Goal: Task Accomplishment & Management: Manage account settings

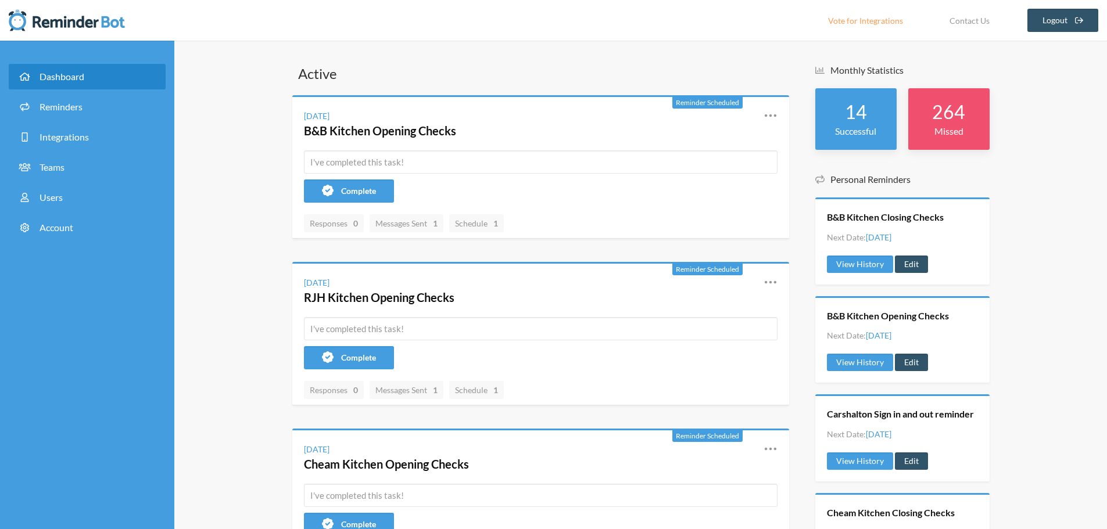
click at [41, 70] on link "Dashboard" at bounding box center [87, 77] width 157 height 26
click at [56, 106] on span "Reminders" at bounding box center [61, 106] width 43 height 11
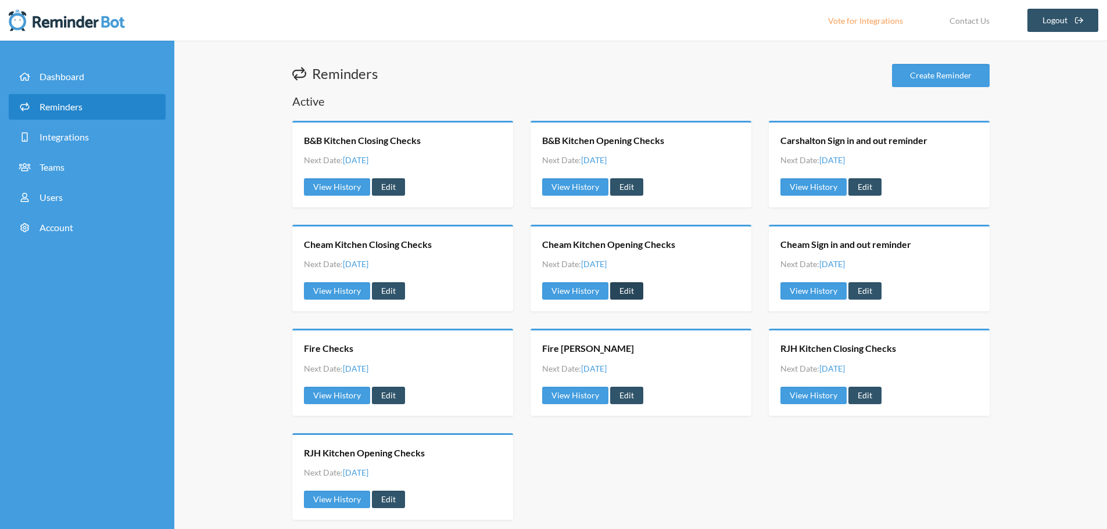
click at [623, 287] on link "Edit" at bounding box center [626, 290] width 33 height 17
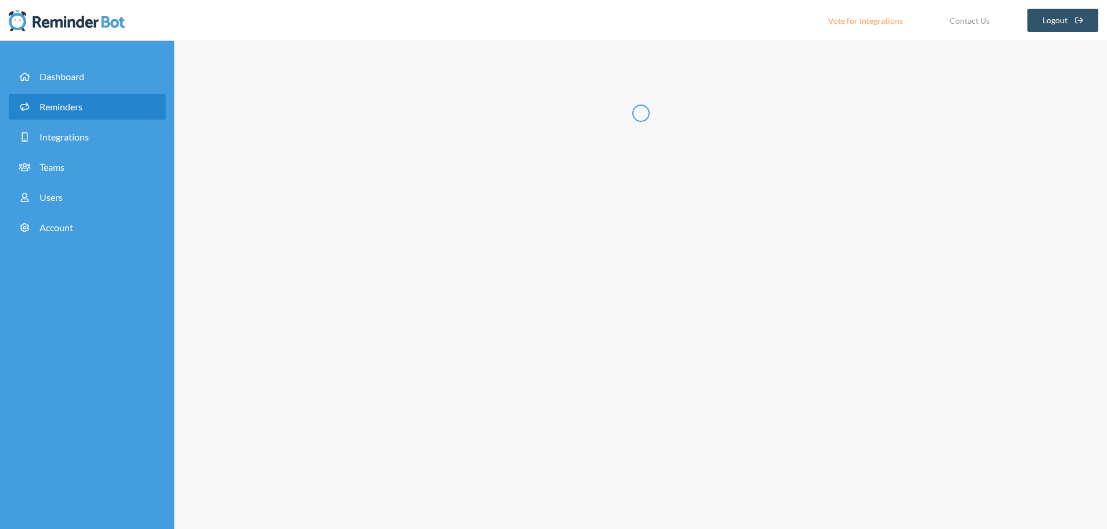
type input "Cheam Kitchen Opening Checks"
checkbox input "true"
checkbox input "false"
select select "10:00:00"
select select "11:30:00"
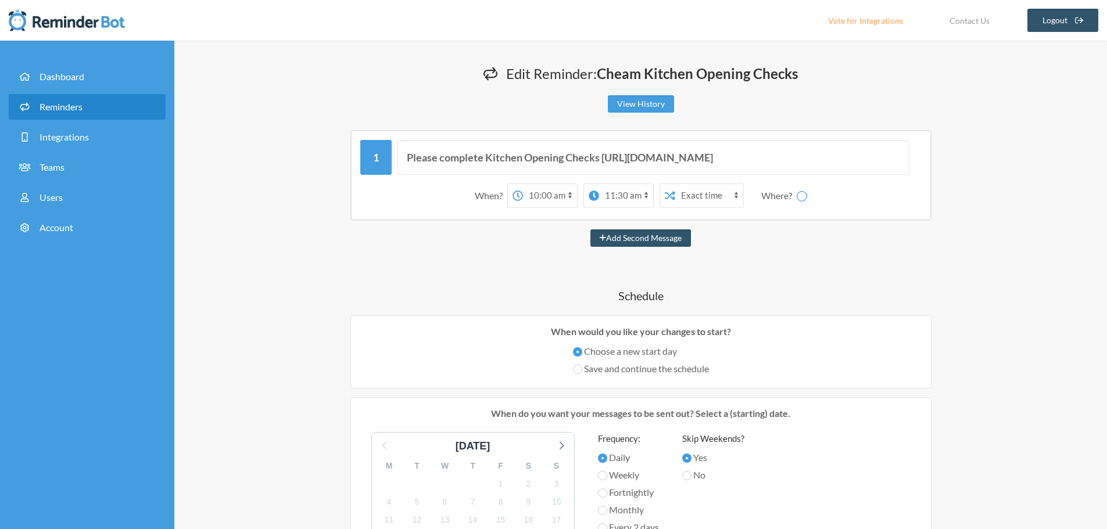
select select "spaces/AAAAEz7cj3w"
drag, startPoint x: 818, startPoint y: 153, endPoint x: 604, endPoint y: 158, distance: 214.4
click at [604, 158] on input "Please complete Kitchen Opening Checks [URL][DOMAIN_NAME]" at bounding box center [653, 157] width 512 height 35
type input "Please complete Kitchen Opening Checks"
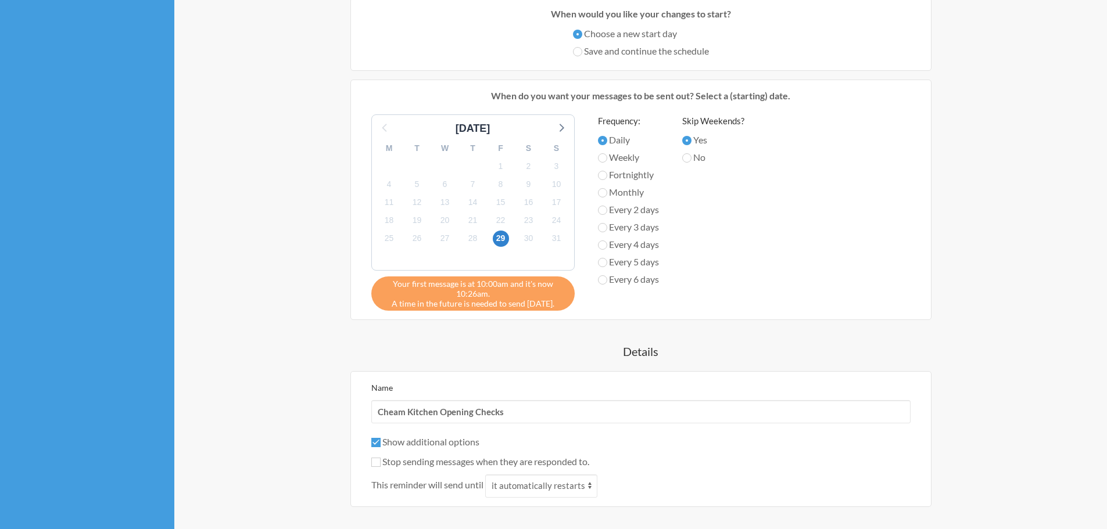
scroll to position [407, 0]
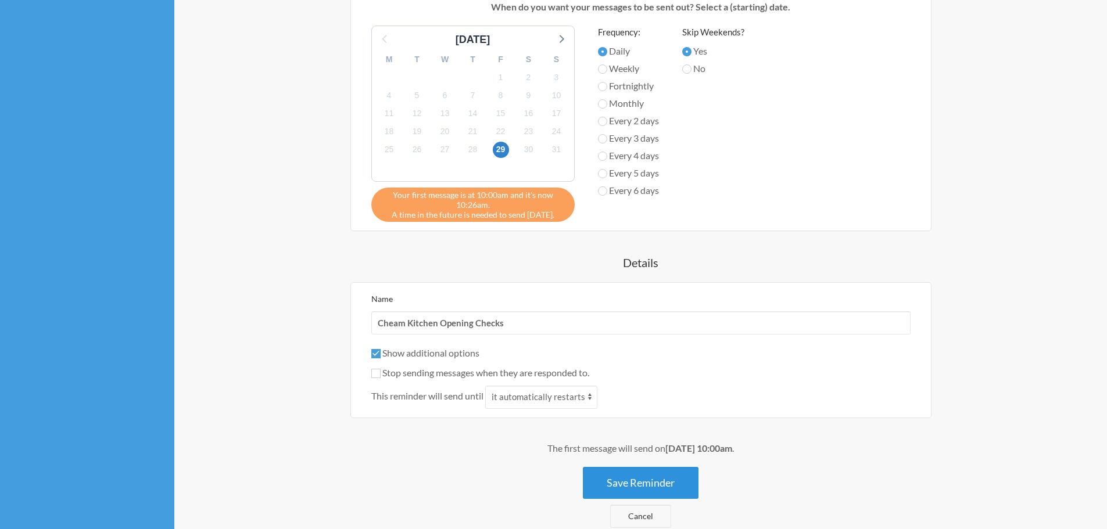
click at [662, 478] on button "Save Reminder" at bounding box center [641, 483] width 116 height 32
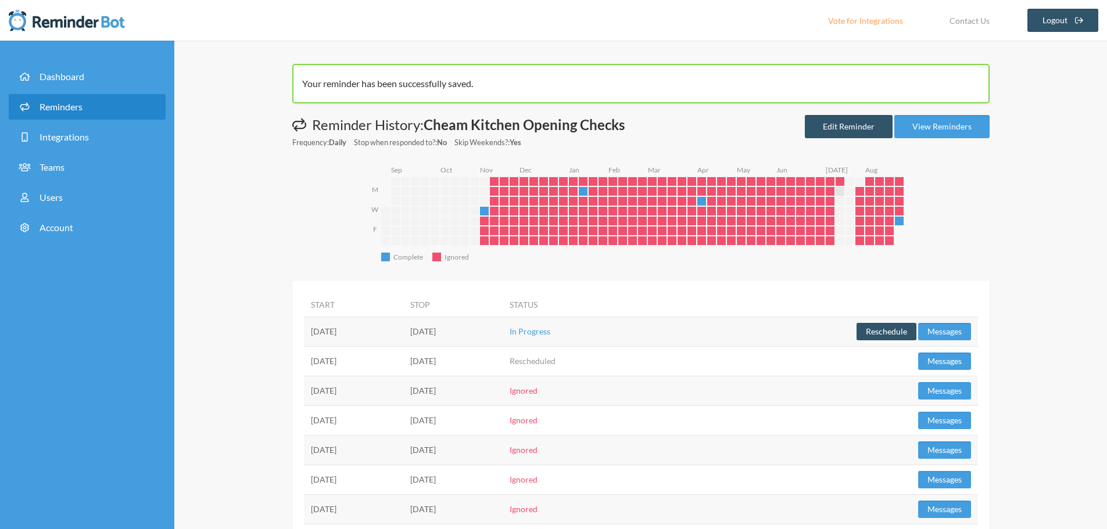
click at [56, 106] on span "Reminders" at bounding box center [61, 106] width 43 height 11
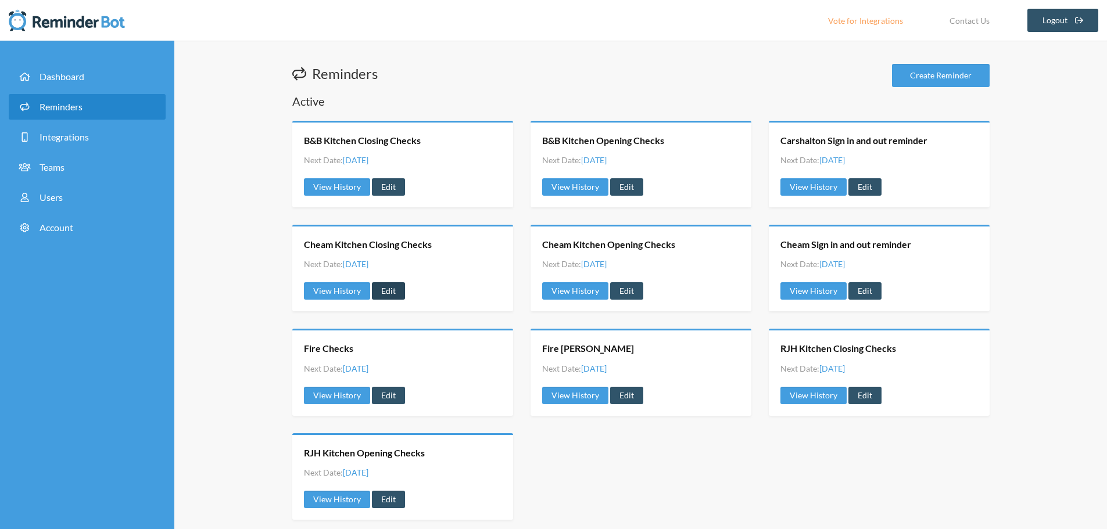
click at [383, 290] on link "Edit" at bounding box center [388, 290] width 33 height 17
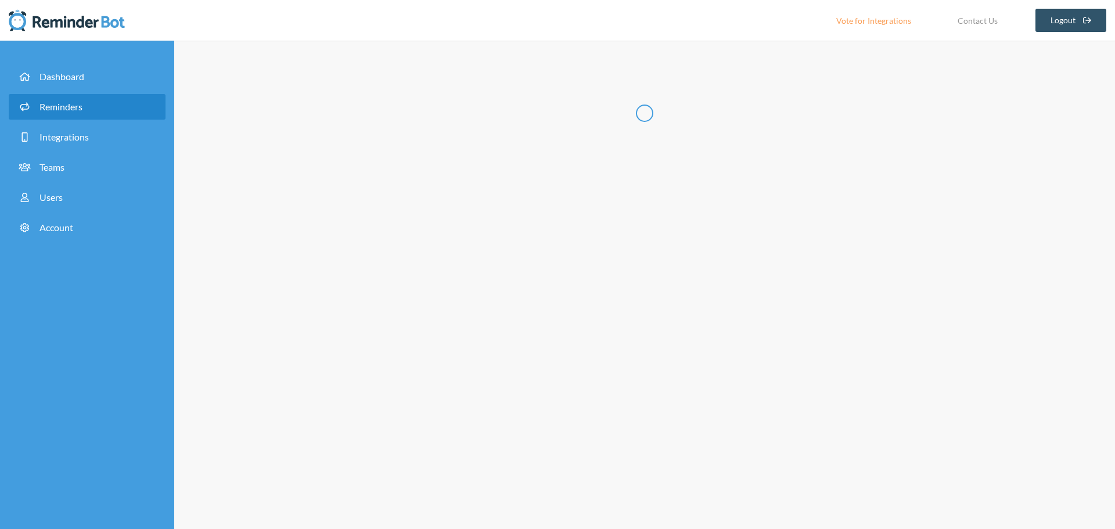
type input "Cheam Kitchen Closing Checks"
select select "17:15:00"
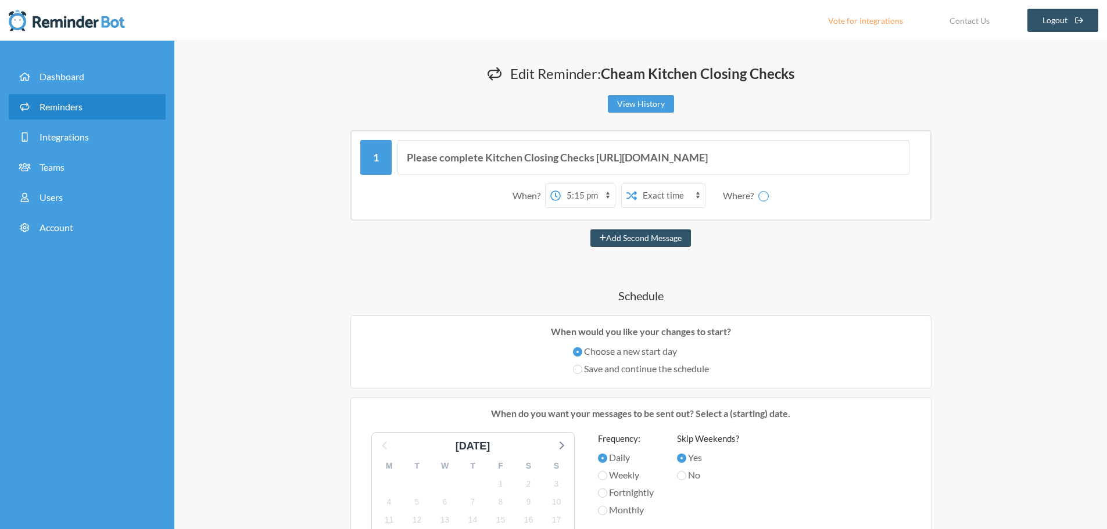
select select "spaces/AAAAEz7cj3w"
drag, startPoint x: 796, startPoint y: 159, endPoint x: 596, endPoint y: 163, distance: 200.5
click at [596, 163] on input "Please complete Kitchen Closing Checks [URL][DOMAIN_NAME]" at bounding box center [653, 157] width 512 height 35
type input "Please complete Kitchen Closing Checks"
click at [590, 229] on button "Add Second Message" at bounding box center [640, 237] width 100 height 17
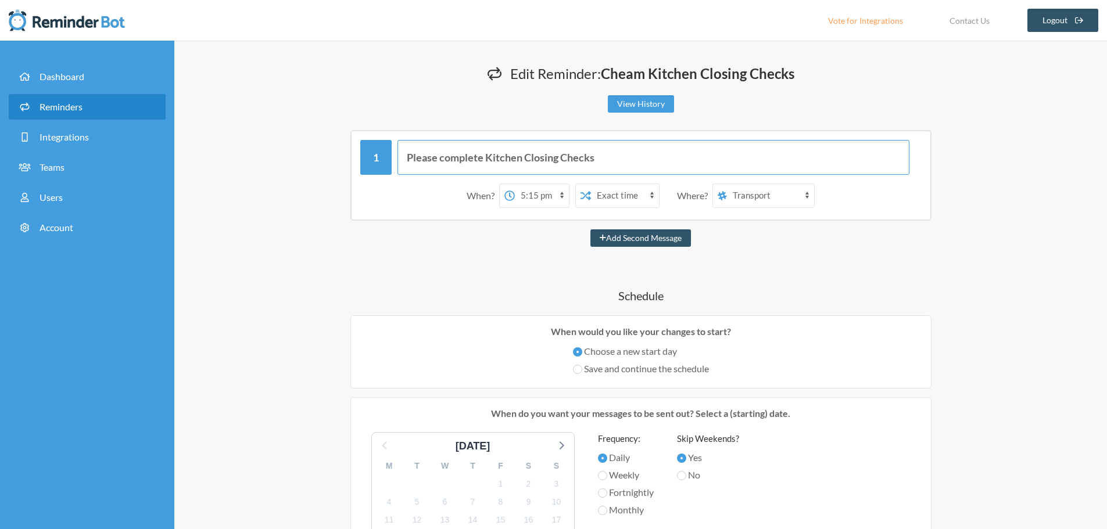
select select "18:15:00"
select select "spaces/AAAAEz7cj3w"
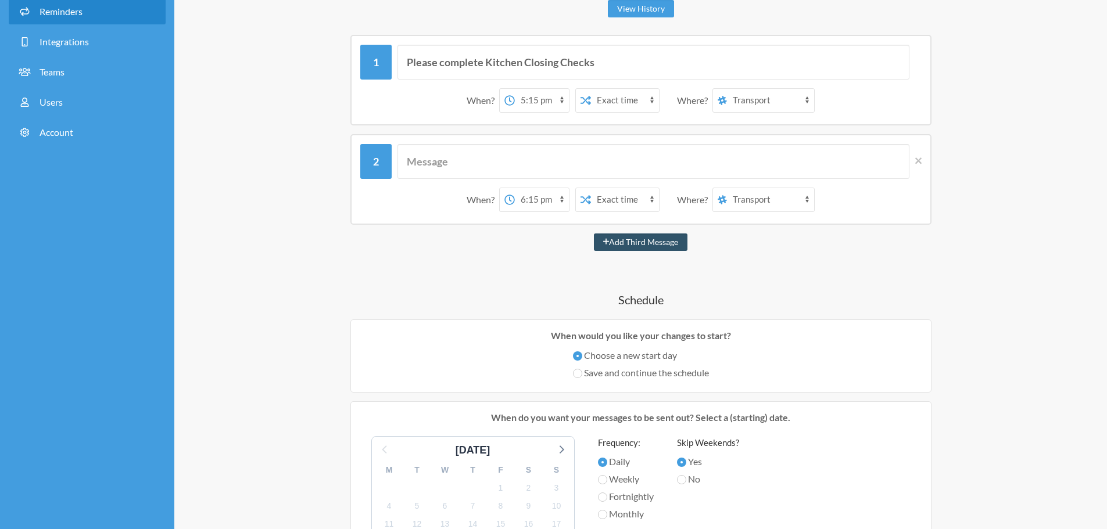
scroll to position [58, 0]
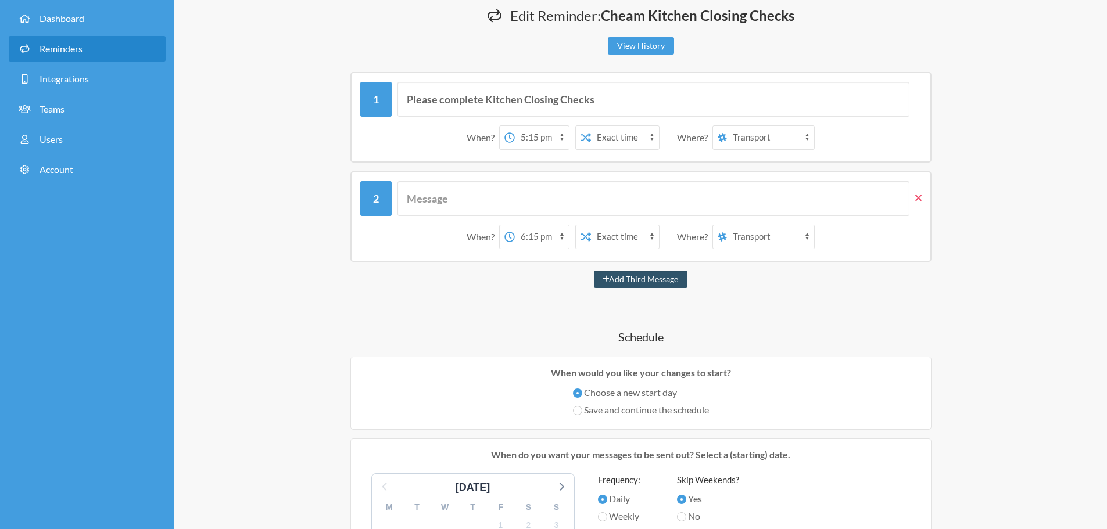
click at [920, 200] on icon at bounding box center [918, 198] width 6 height 6
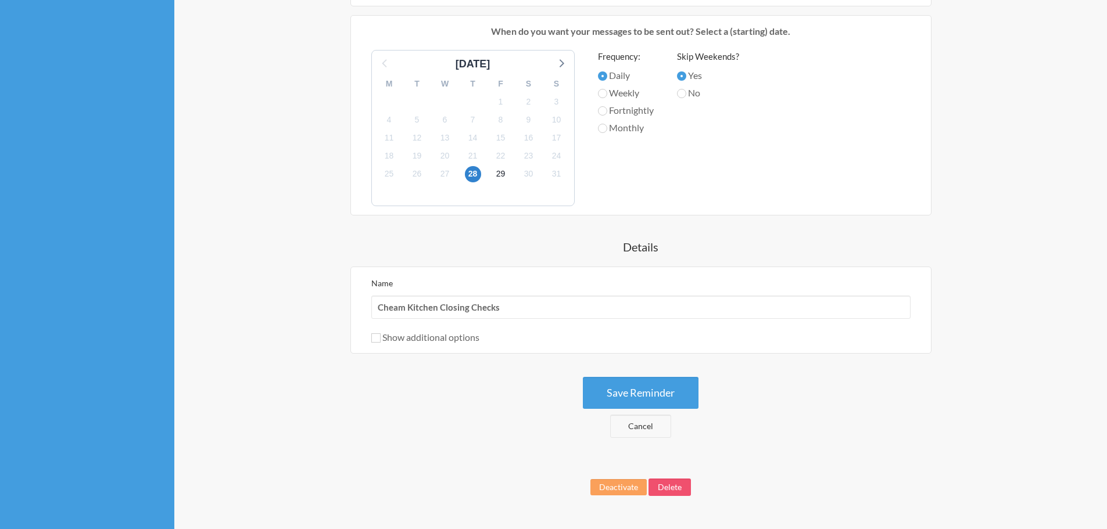
scroll to position [413, 0]
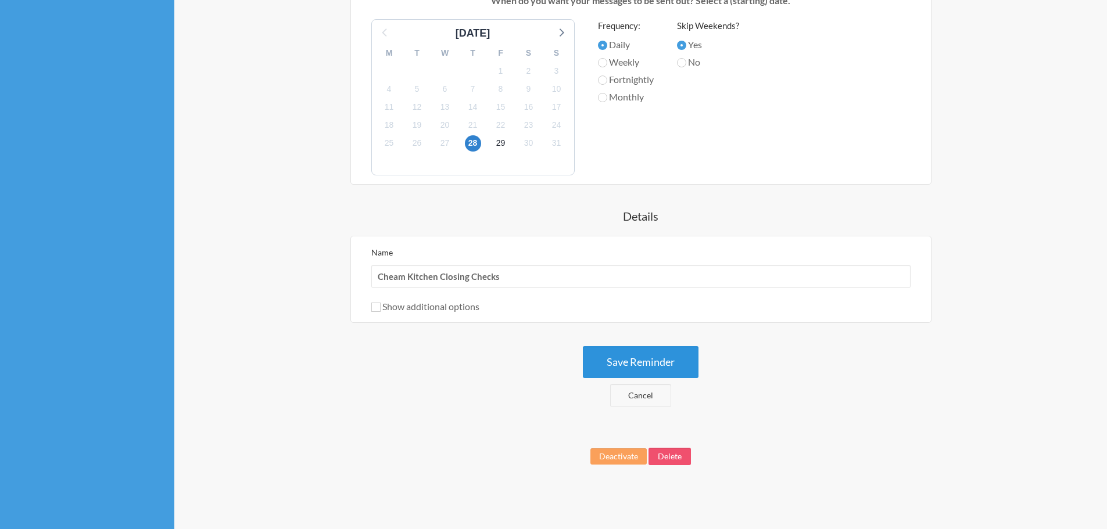
click at [633, 354] on button "Save Reminder" at bounding box center [641, 362] width 116 height 32
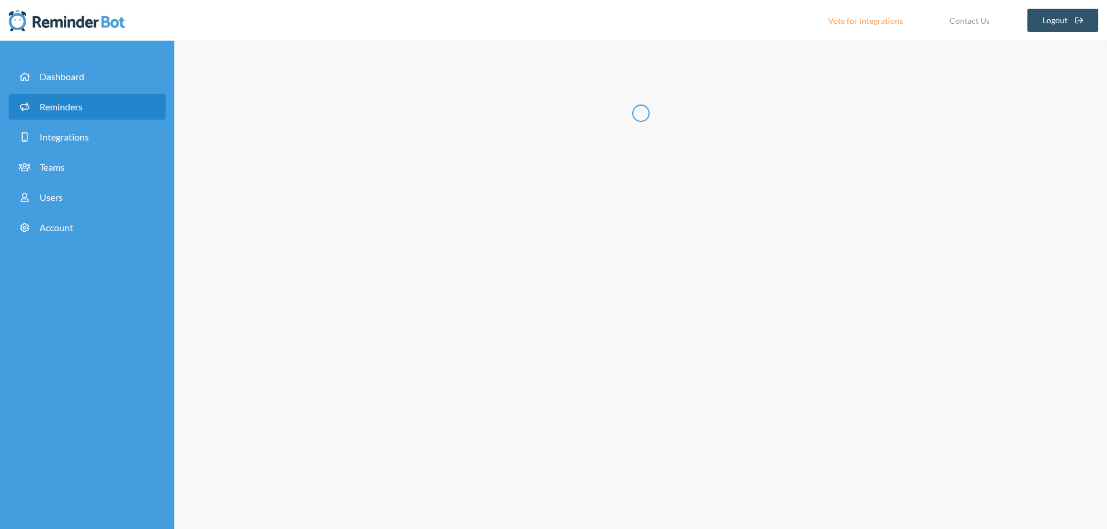
scroll to position [0, 0]
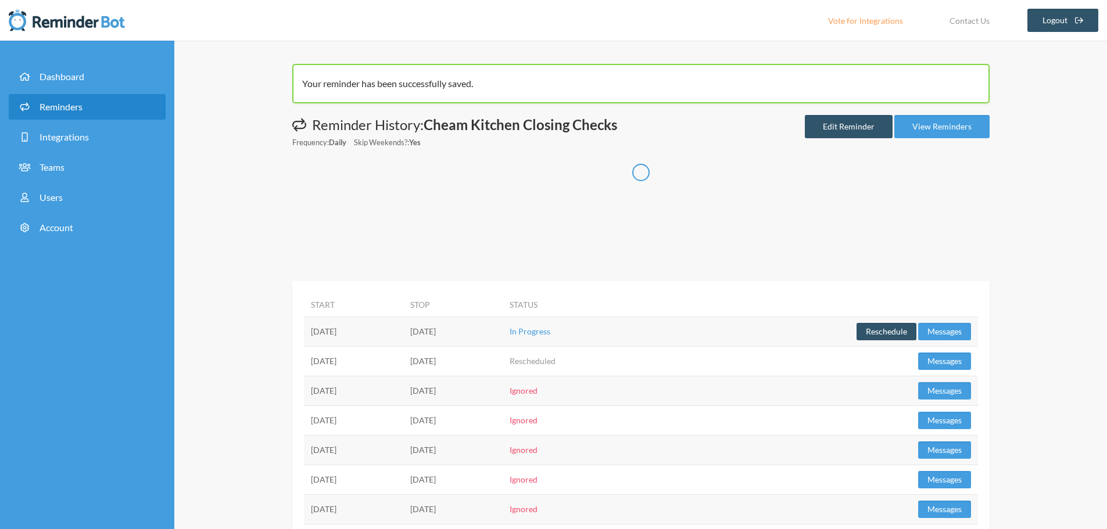
click at [59, 109] on span "Reminders" at bounding box center [61, 106] width 43 height 11
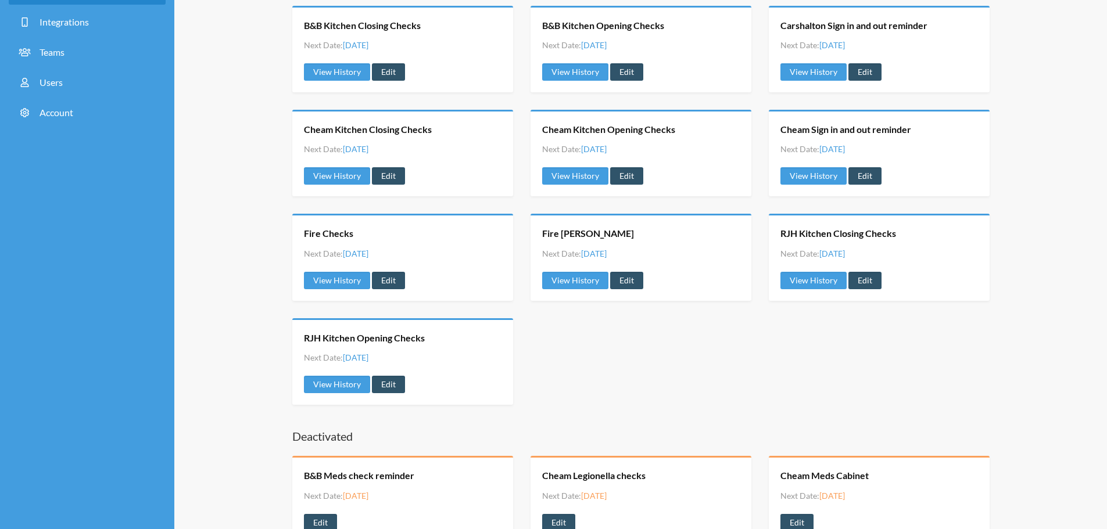
scroll to position [116, 0]
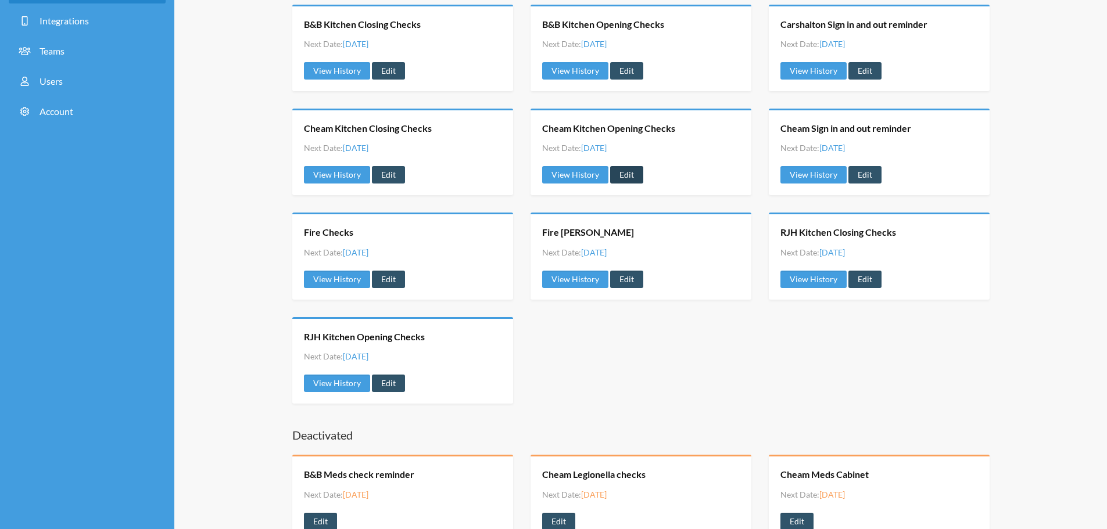
click at [626, 171] on link "Edit" at bounding box center [626, 174] width 33 height 17
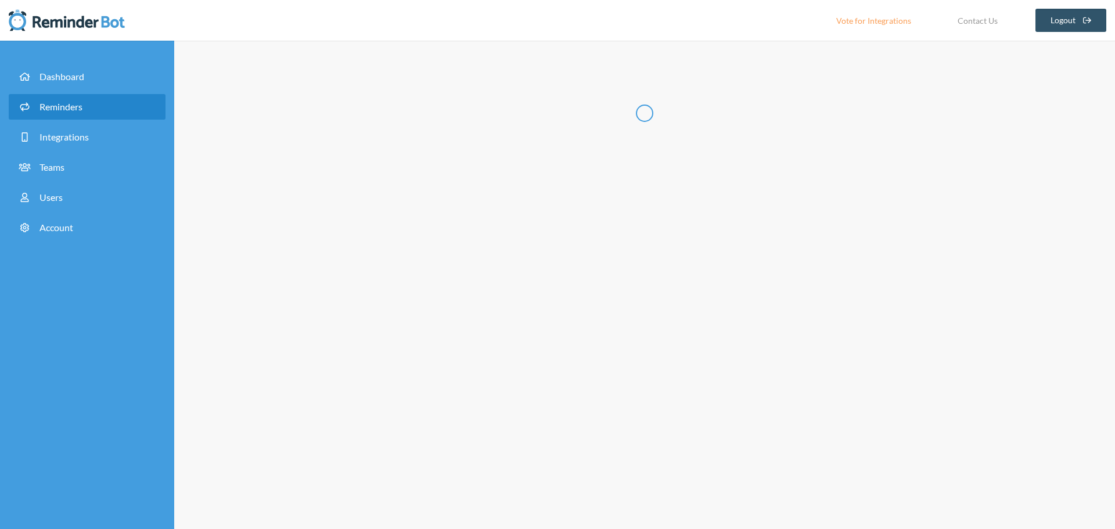
type input "Cheam Kitchen Opening Checks"
checkbox input "true"
checkbox input "false"
select select "10:00:00"
select select "11:30:00"
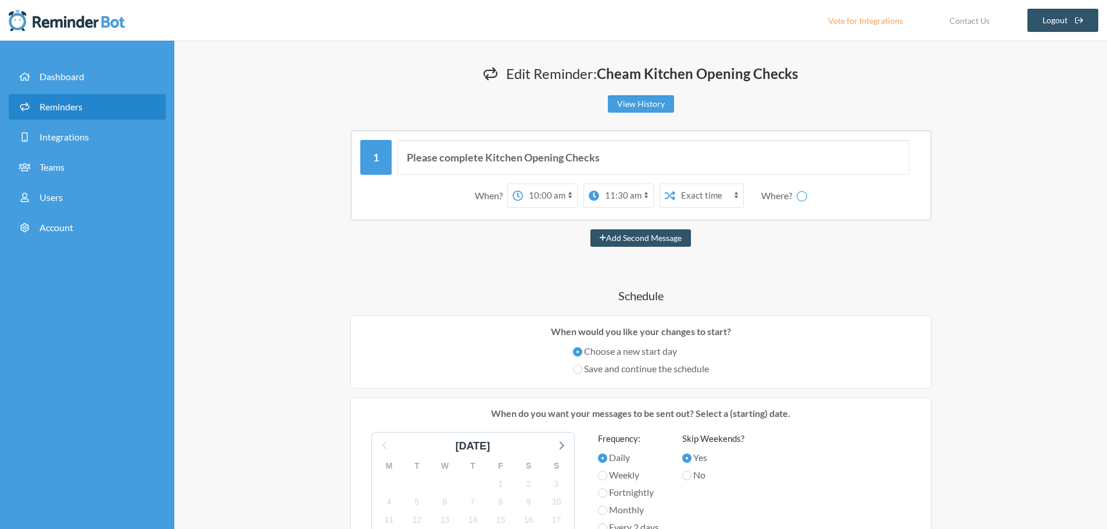
select select "spaces/AAAAEz7cj3w"
click at [54, 106] on span "Reminders" at bounding box center [61, 106] width 43 height 11
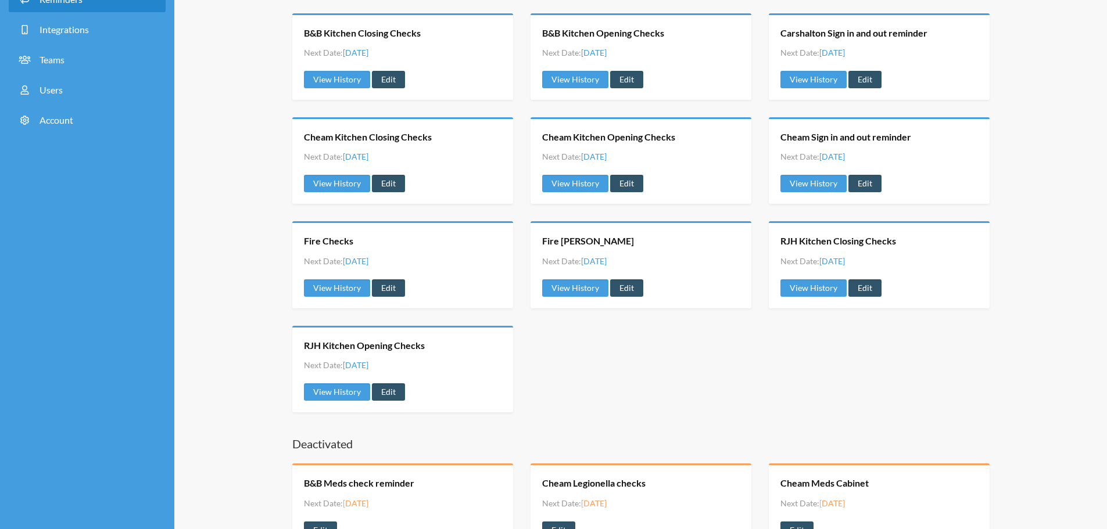
scroll to position [116, 0]
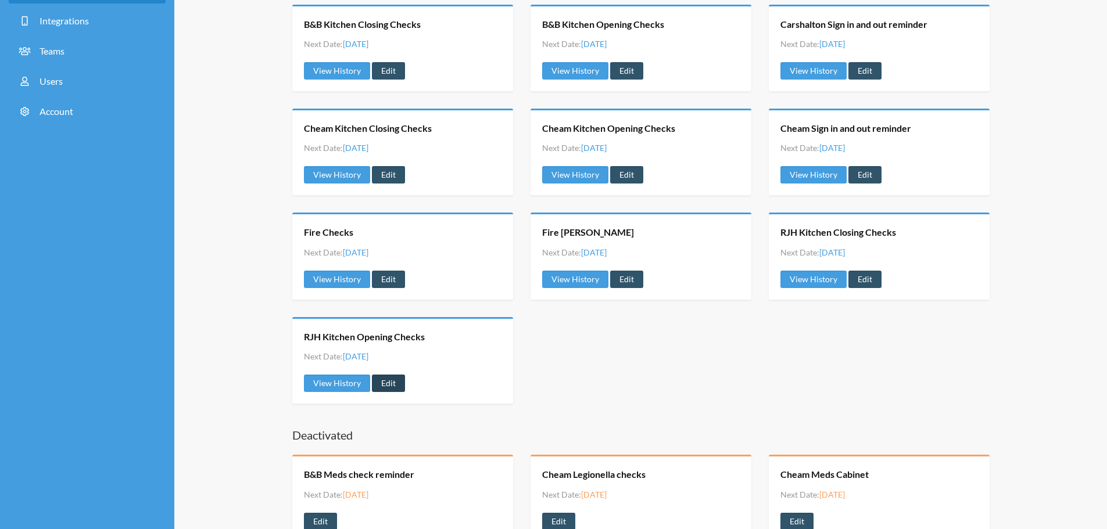
click at [385, 383] on link "Edit" at bounding box center [388, 383] width 33 height 17
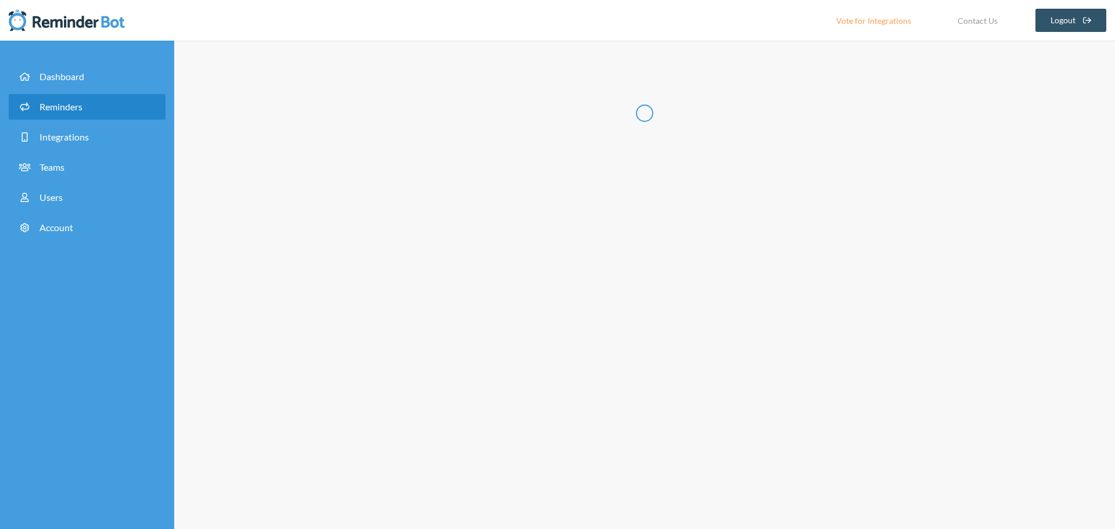
type input "RJH Kitchen Opening Checks"
select select "10:00:00"
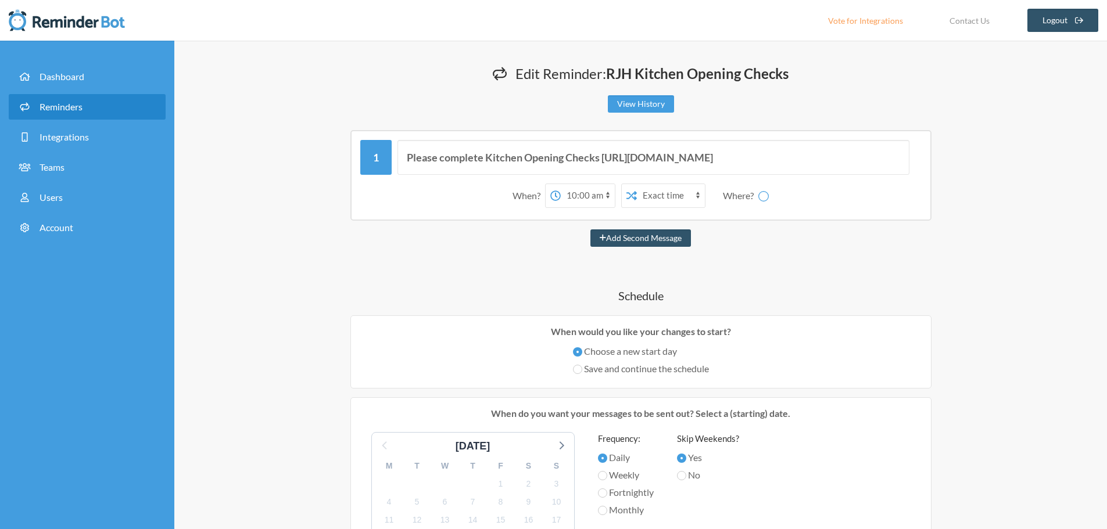
select select "spaces/AAAAEz7cj3w"
drag, startPoint x: 602, startPoint y: 156, endPoint x: 841, endPoint y: 154, distance: 238.2
click at [841, 154] on input "Please complete Kitchen Opening Checks [URL][DOMAIN_NAME]" at bounding box center [653, 157] width 512 height 35
type input "Please complete Kitchen Opening Checks"
click at [972, 174] on div "Please complete Kitchen Opening Checks When? 12:00 am 12:15 am 12:30 am 12:45 a…" at bounding box center [640, 175] width 697 height 91
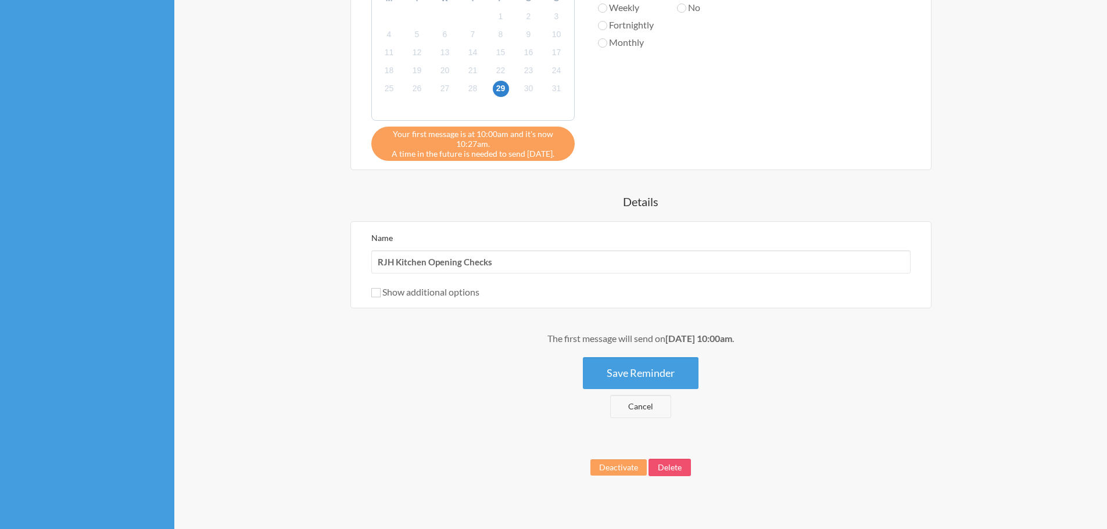
scroll to position [479, 0]
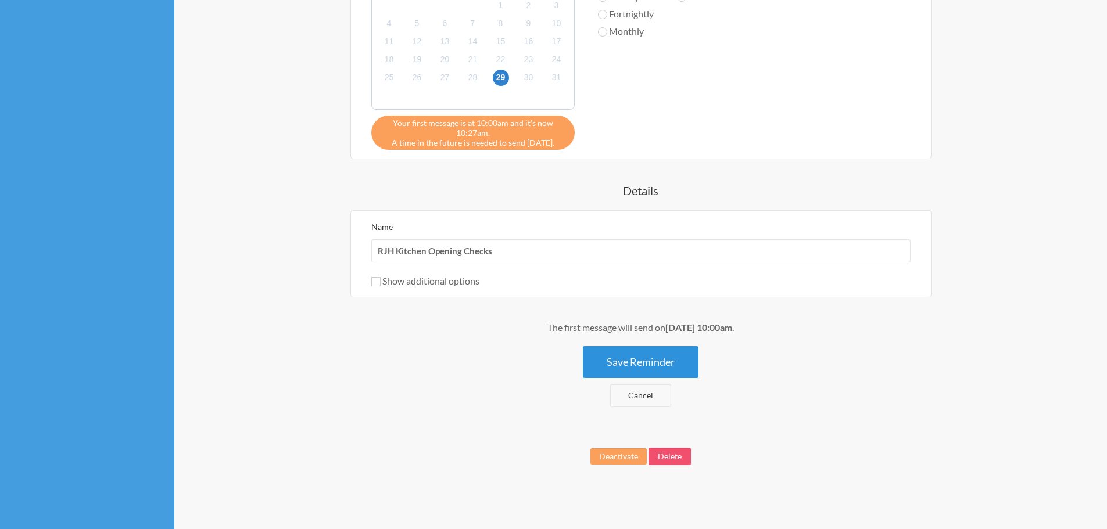
click at [658, 361] on button "Save Reminder" at bounding box center [641, 362] width 116 height 32
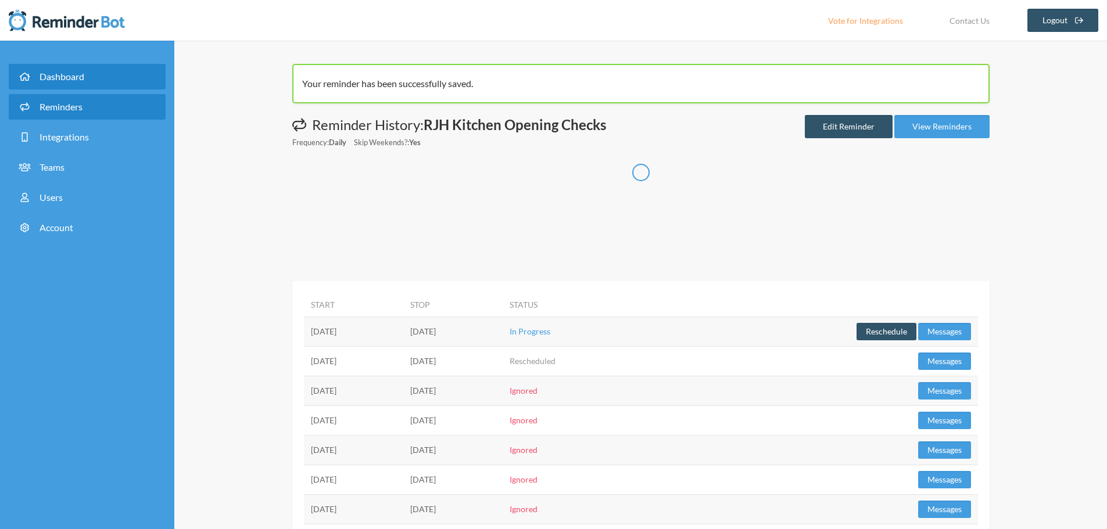
click at [58, 71] on span "Dashboard" at bounding box center [62, 76] width 45 height 11
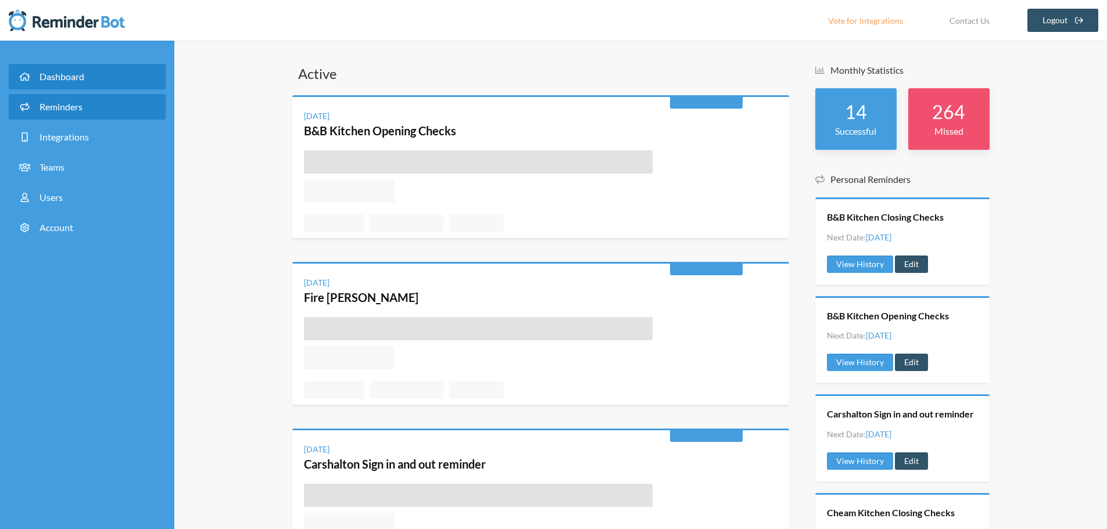
click at [50, 106] on span "Reminders" at bounding box center [61, 106] width 43 height 11
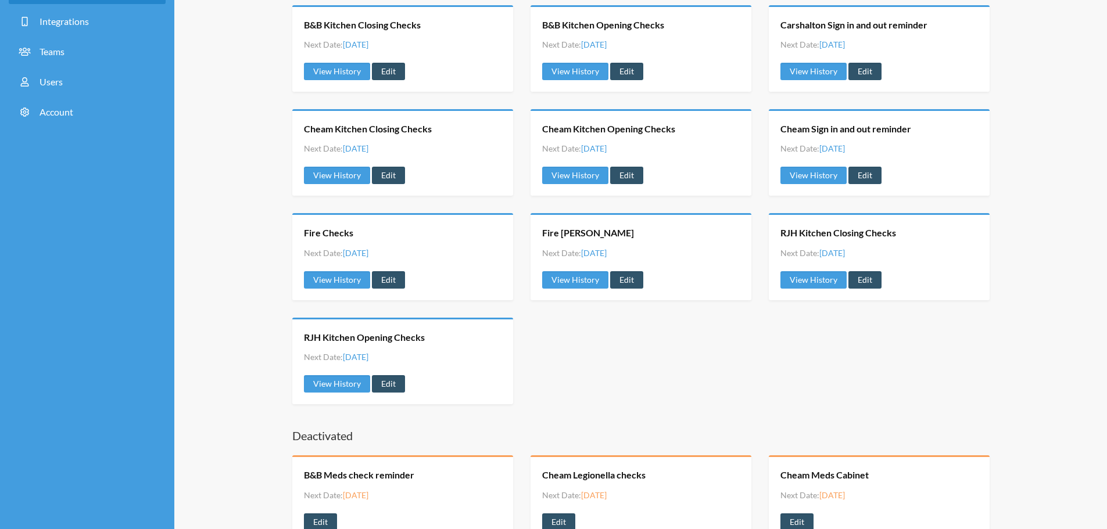
scroll to position [116, 0]
click at [865, 278] on link "Edit" at bounding box center [864, 279] width 33 height 17
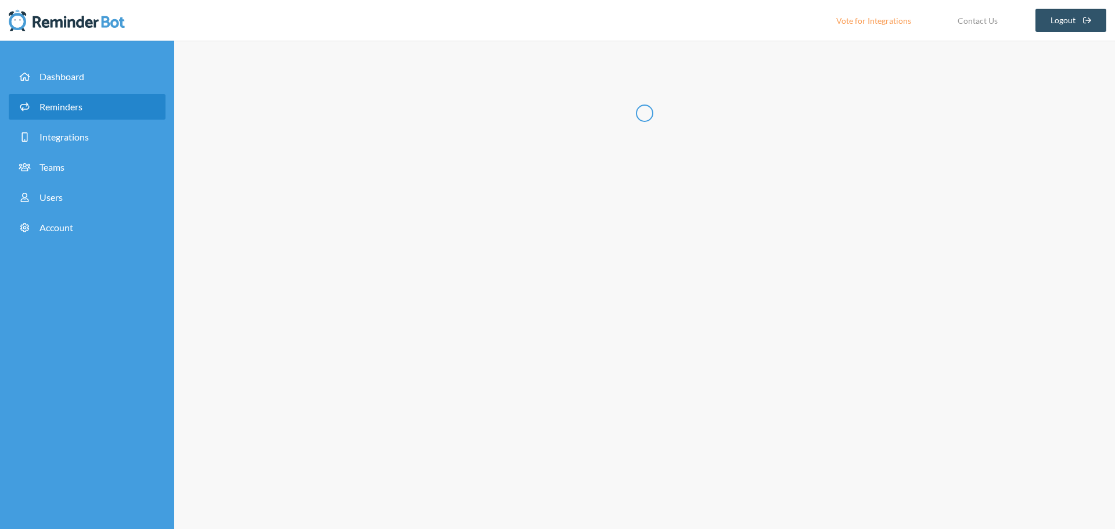
type input "RJH Kitchen Closing Checks"
select select "17:15:00"
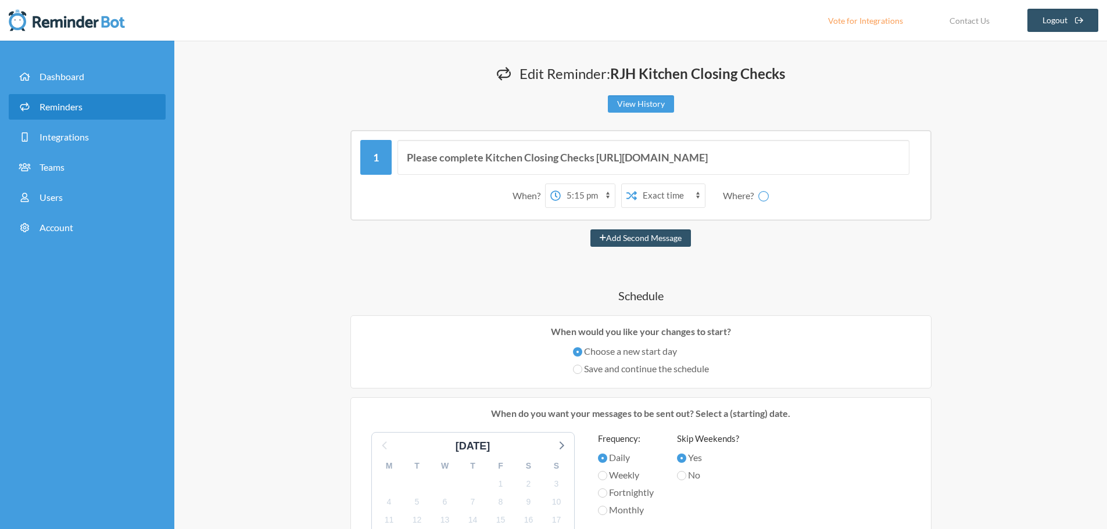
select select "spaces/AAAAEz7cj3w"
drag, startPoint x: 810, startPoint y: 162, endPoint x: 594, endPoint y: 156, distance: 216.2
click at [594, 156] on input "Please complete Kitchen Closing Checks [URL][DOMAIN_NAME]" at bounding box center [653, 157] width 512 height 35
type input "Please complete Kitchen Closing Checks"
click at [996, 139] on div "Edit Reminder: RJH Kitchen Closing Checks View History Messages are not sending…" at bounding box center [641, 504] width 744 height 881
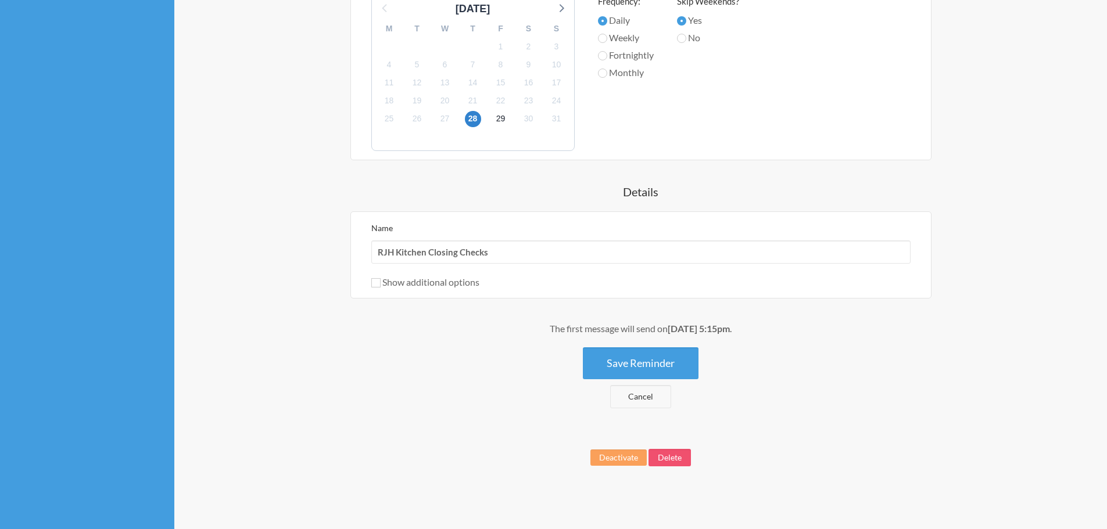
scroll to position [439, 0]
click at [641, 365] on button "Save Reminder" at bounding box center [641, 362] width 116 height 32
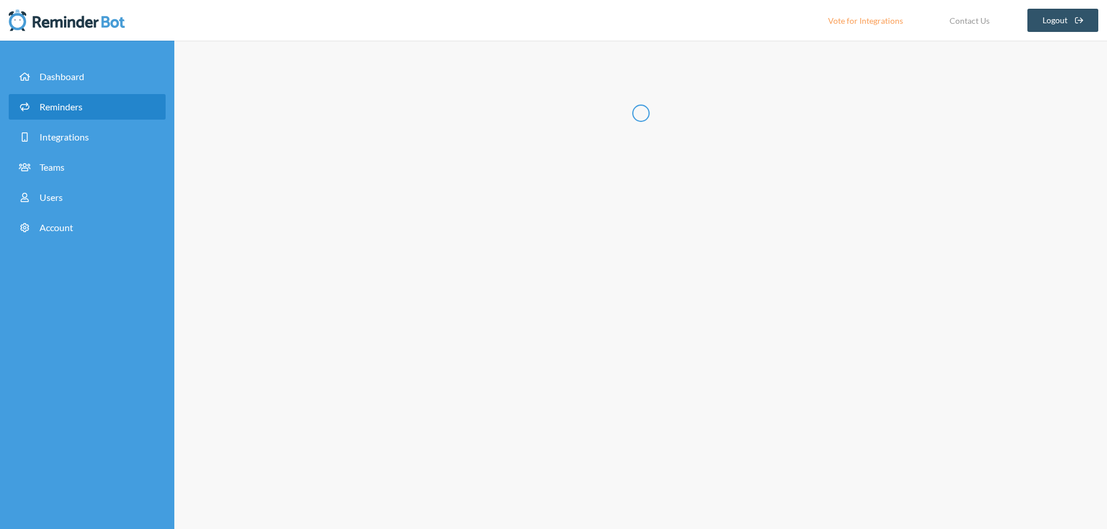
scroll to position [0, 0]
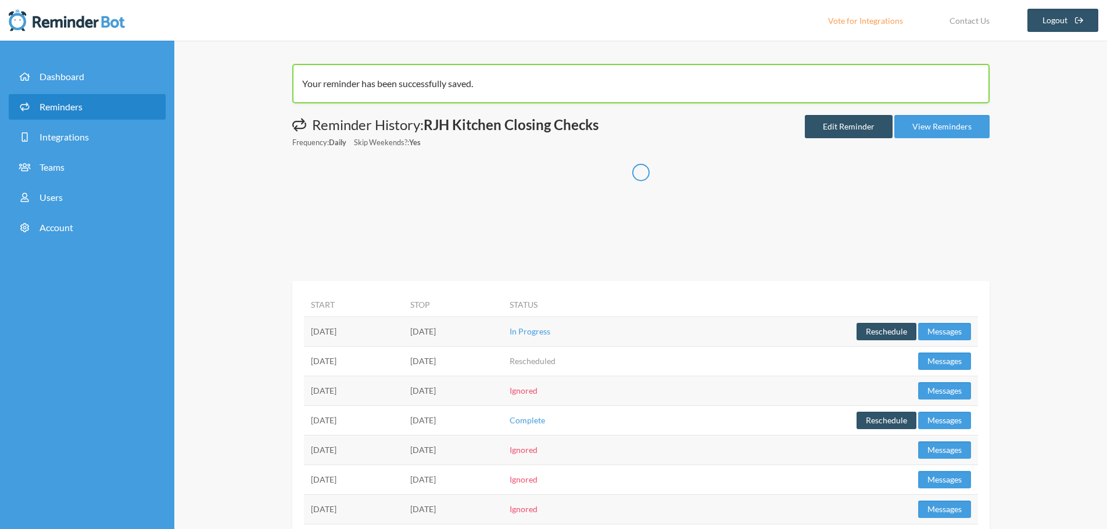
click at [55, 103] on span "Reminders" at bounding box center [61, 106] width 43 height 11
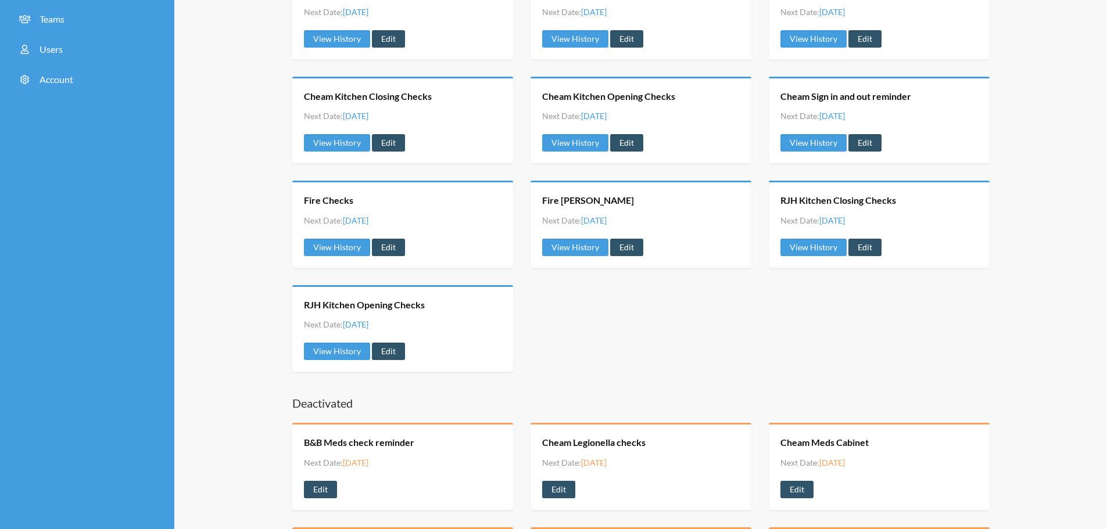
scroll to position [174, 0]
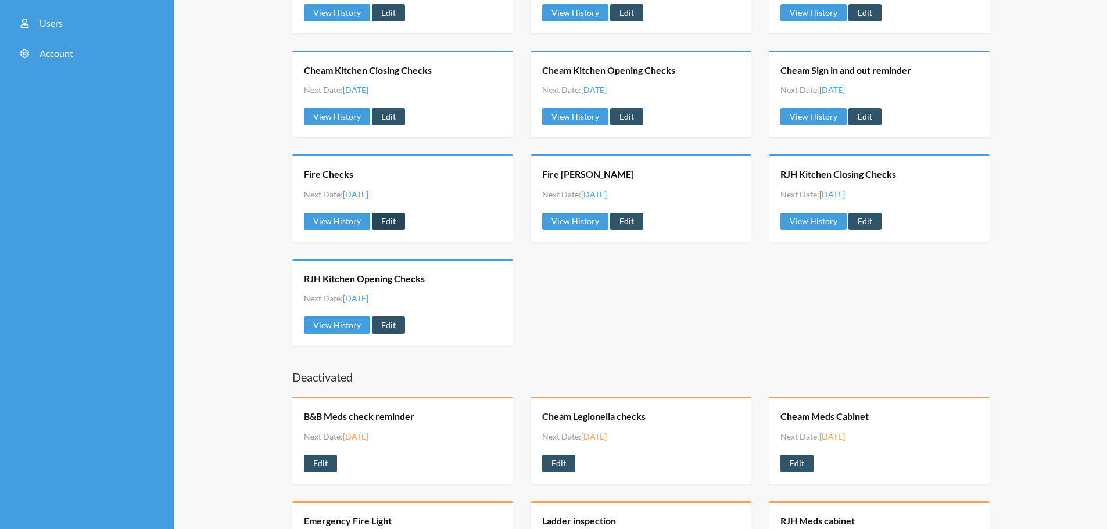
click at [382, 217] on link "Edit" at bounding box center [388, 221] width 33 height 17
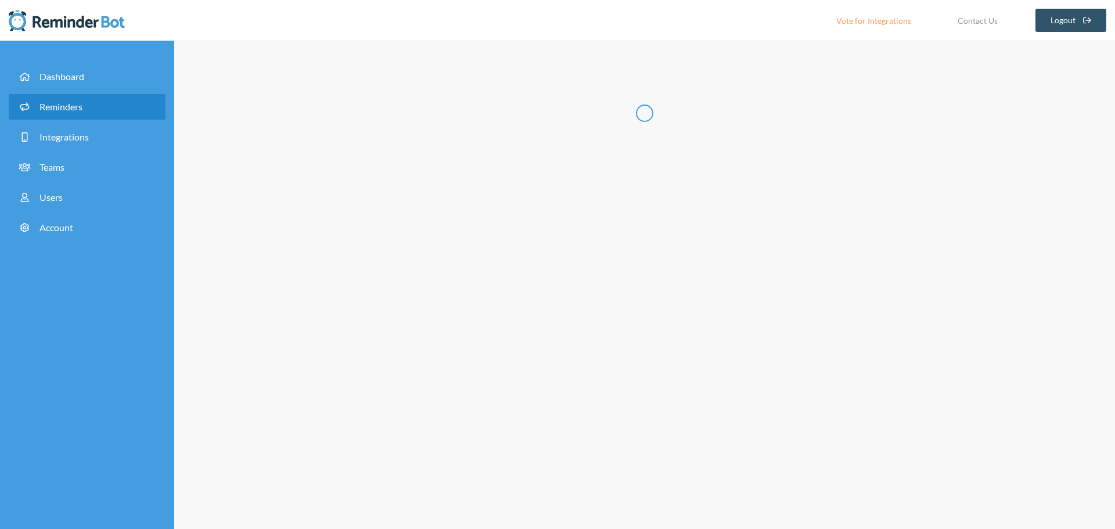
radio input "false"
radio input "true"
type input "Fire Checks"
select select "09:15:00"
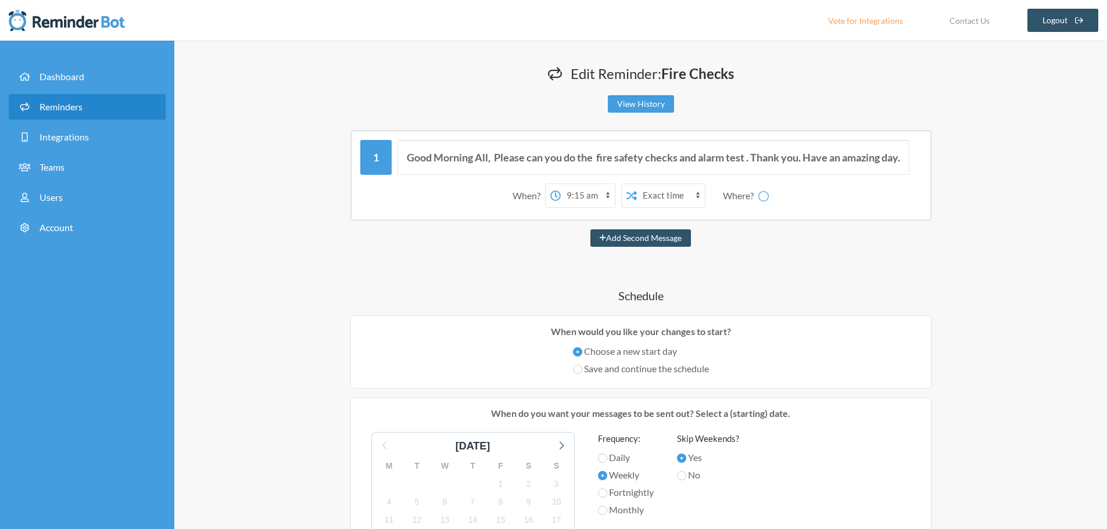
select select "spaces/AAAAEz7cj3w"
drag, startPoint x: 809, startPoint y: 155, endPoint x: 965, endPoint y: 149, distance: 155.8
click at [965, 149] on div "Good Morning All, Please can you do the fire safety checks and alarm test . Tha…" at bounding box center [640, 175] width 697 height 91
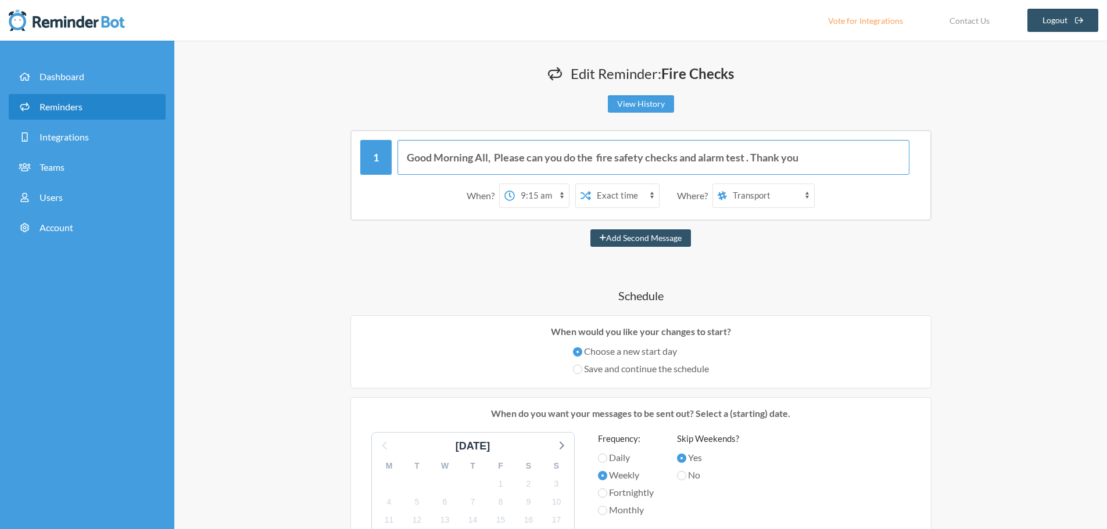
drag, startPoint x: 752, startPoint y: 156, endPoint x: 865, endPoint y: 156, distance: 113.3
click at [865, 156] on input "Good Morning All, Please can you do the fire safety checks and alarm test . Tha…" at bounding box center [653, 157] width 512 height 35
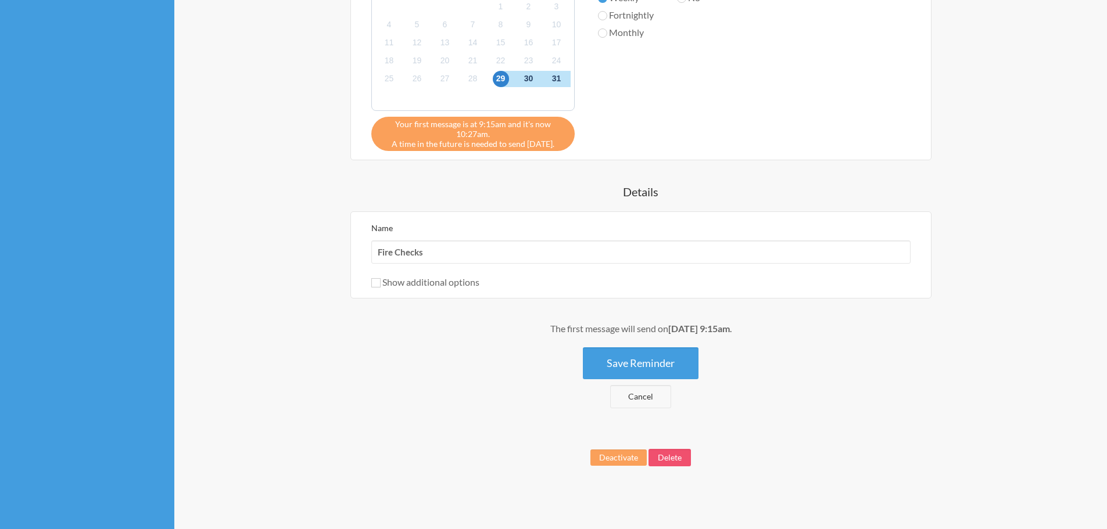
scroll to position [479, 0]
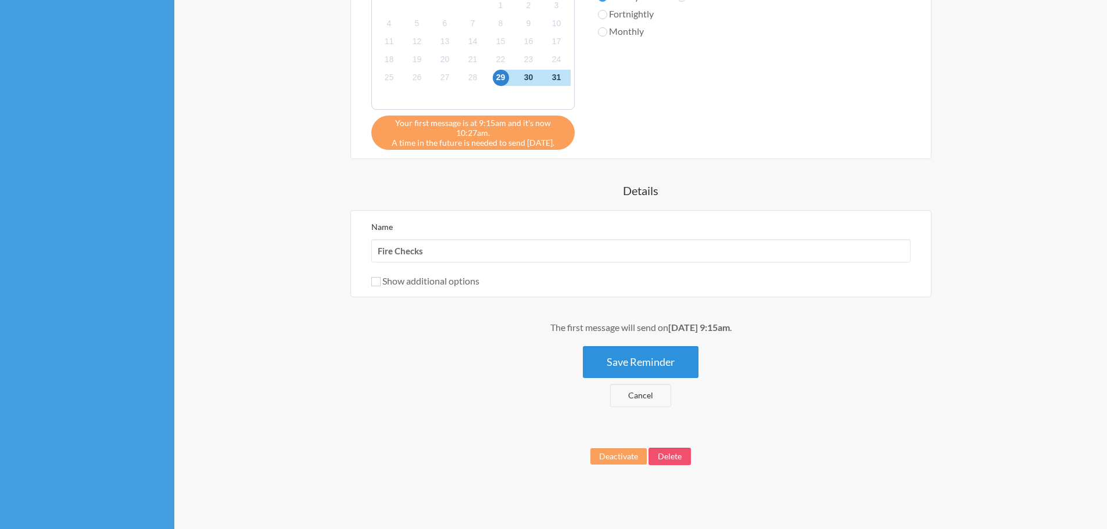
type input "Good Morning All, Please can you do the fire safety checks and alarm test using…"
click at [665, 351] on button "Save Reminder" at bounding box center [641, 362] width 116 height 32
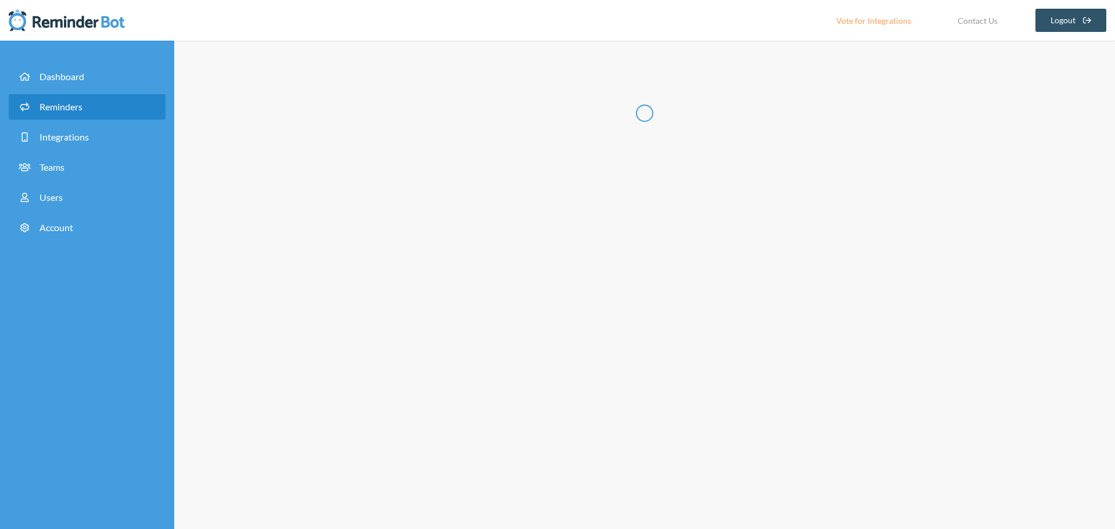
click at [52, 105] on span "Reminders" at bounding box center [61, 106] width 43 height 11
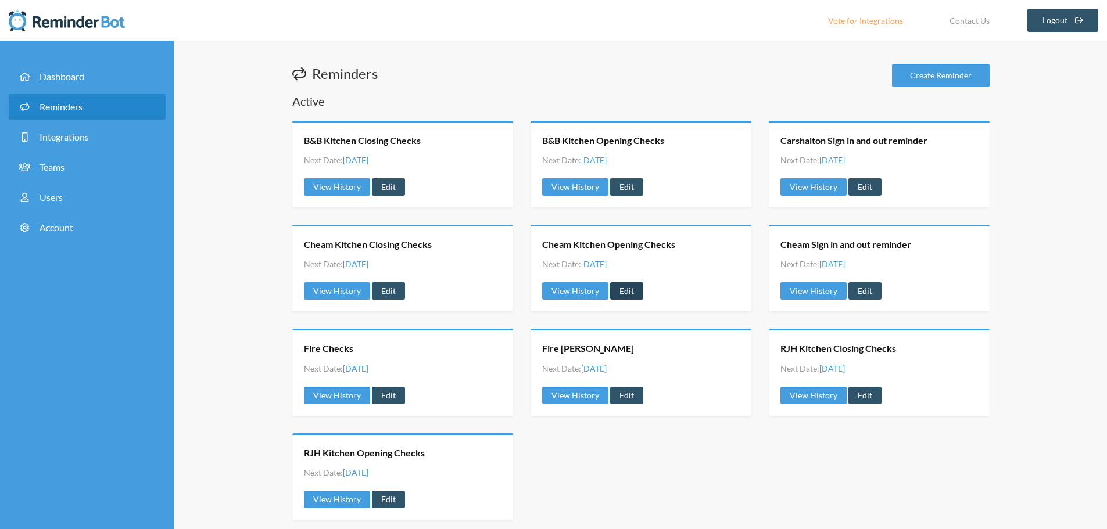
click at [626, 287] on link "Edit" at bounding box center [626, 290] width 33 height 17
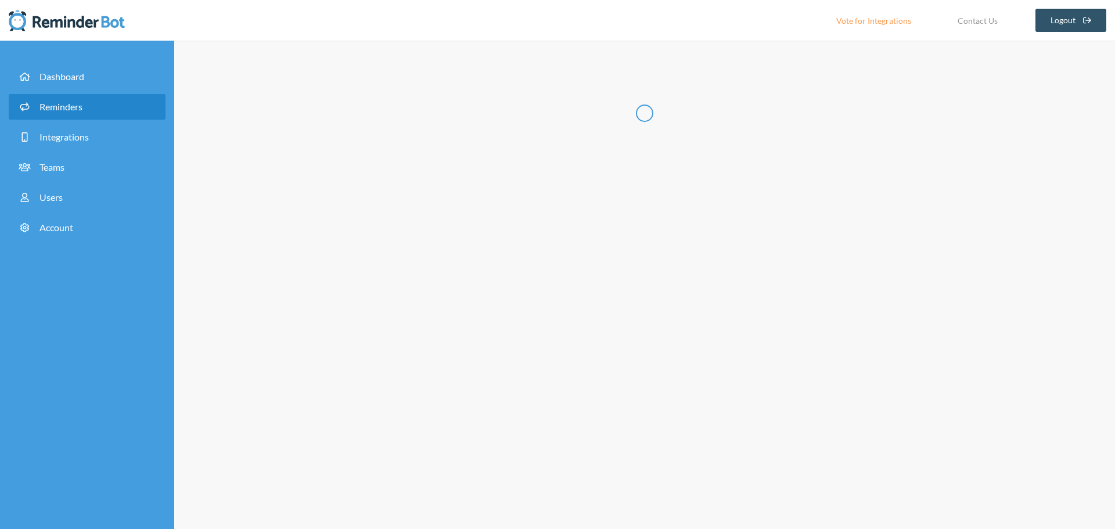
type input "Cheam Kitchen Opening Checks"
checkbox input "true"
checkbox input "false"
select select "10:00:00"
select select "11:30:00"
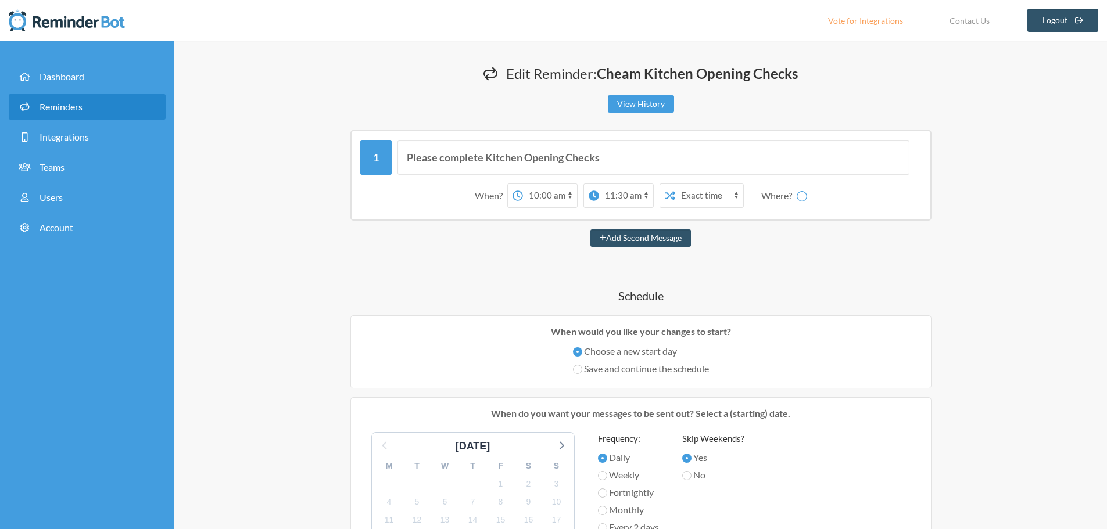
select select "spaces/AAAAEz7cj3w"
click at [616, 160] on input "Please complete Kitchen Opening Checks" at bounding box center [653, 157] width 512 height 35
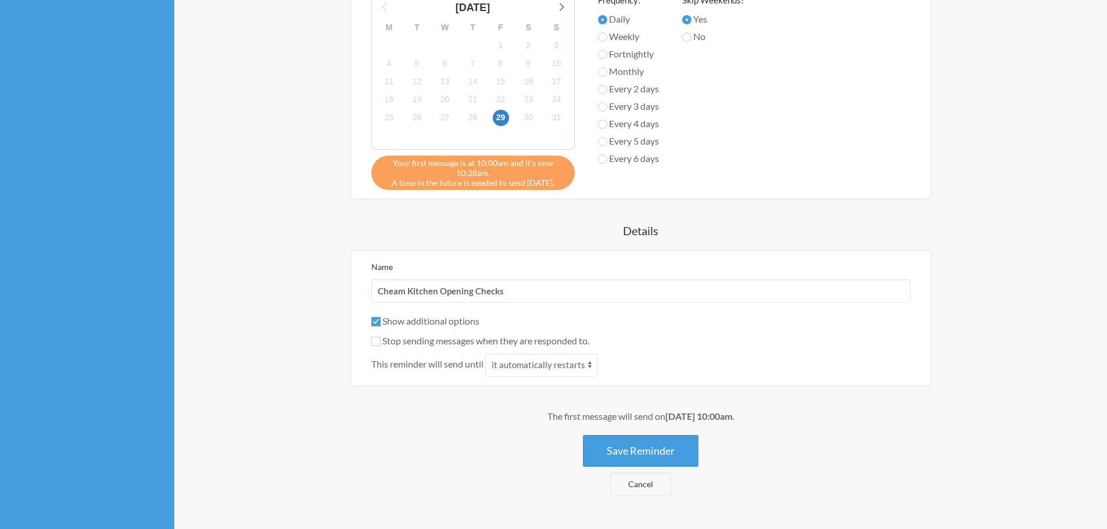
scroll to position [469, 0]
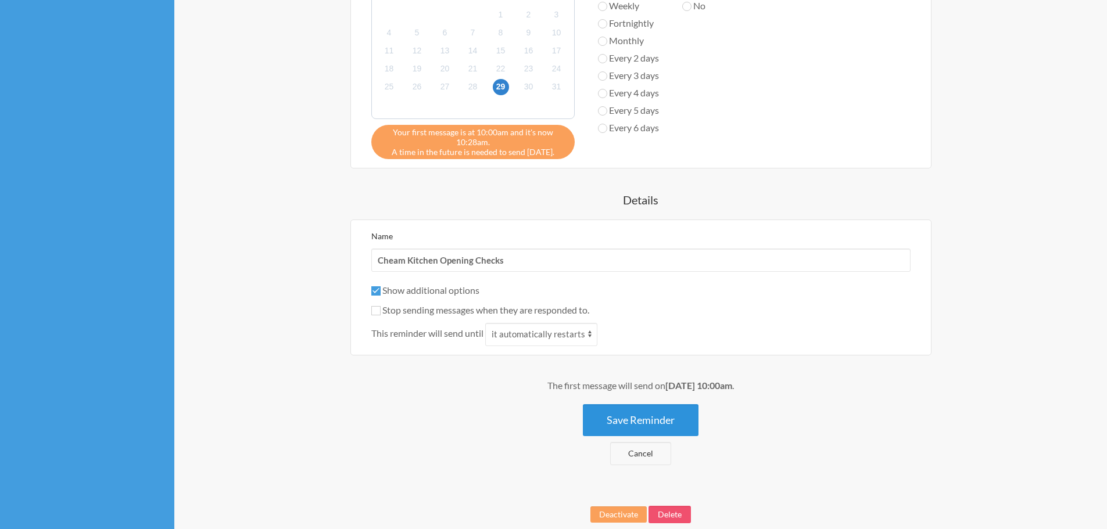
type input "Please complete Kitchen Opening Checks using the Safety Phone"
click at [639, 421] on button "Save Reminder" at bounding box center [641, 420] width 116 height 32
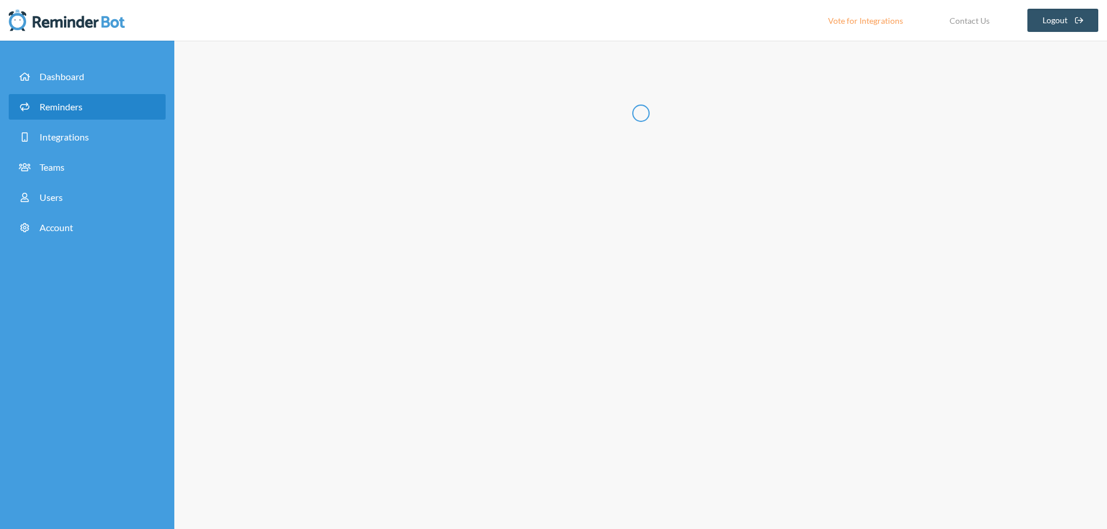
scroll to position [0, 0]
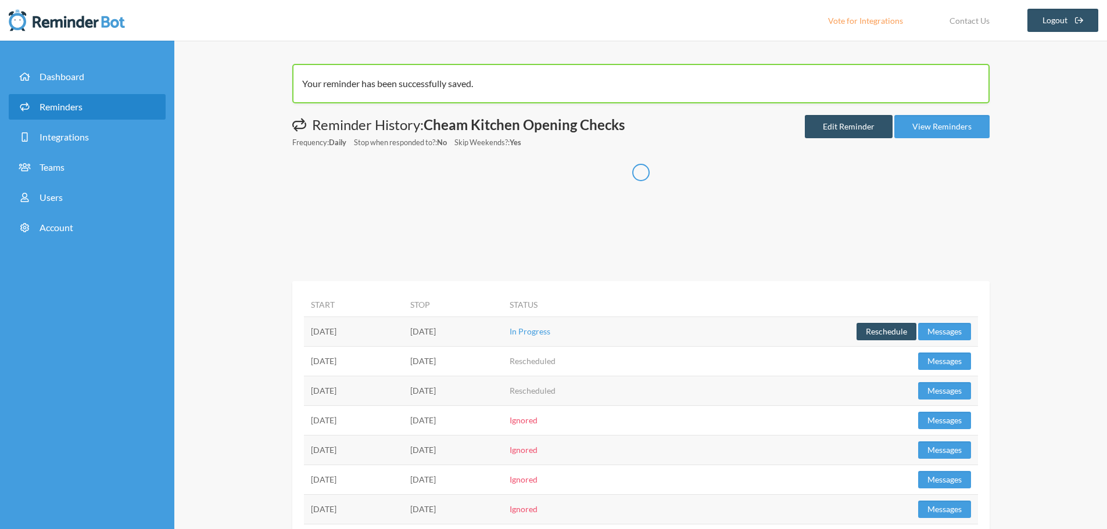
click at [49, 104] on span "Reminders" at bounding box center [61, 106] width 43 height 11
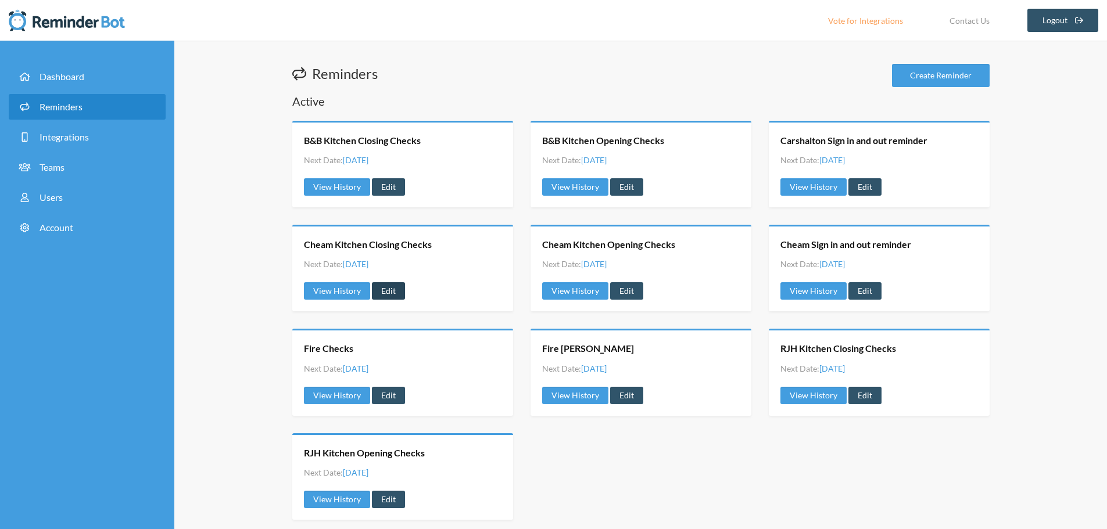
click at [382, 285] on link "Edit" at bounding box center [388, 290] width 33 height 17
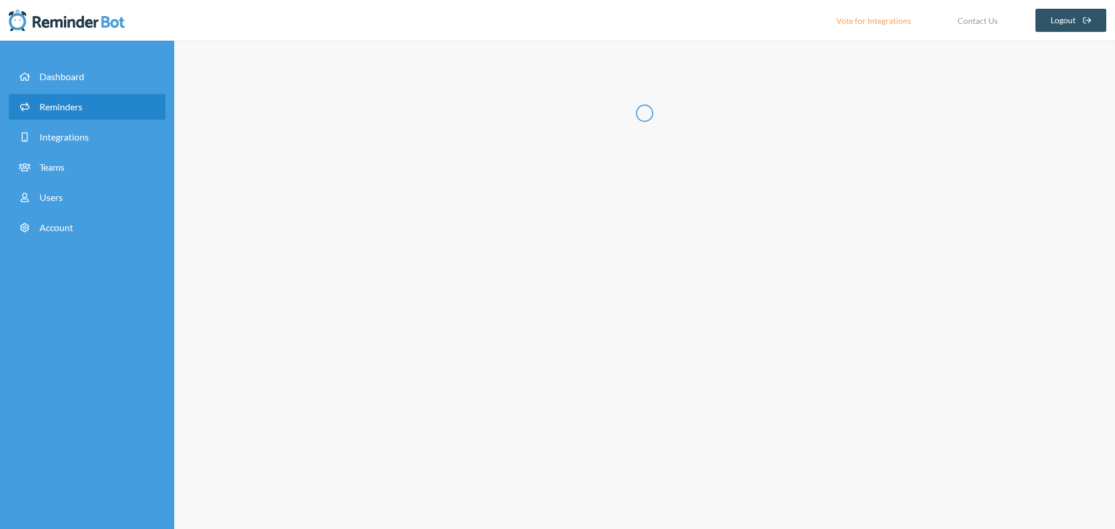
type input "Cheam Kitchen Closing Checks"
select select "17:15:00"
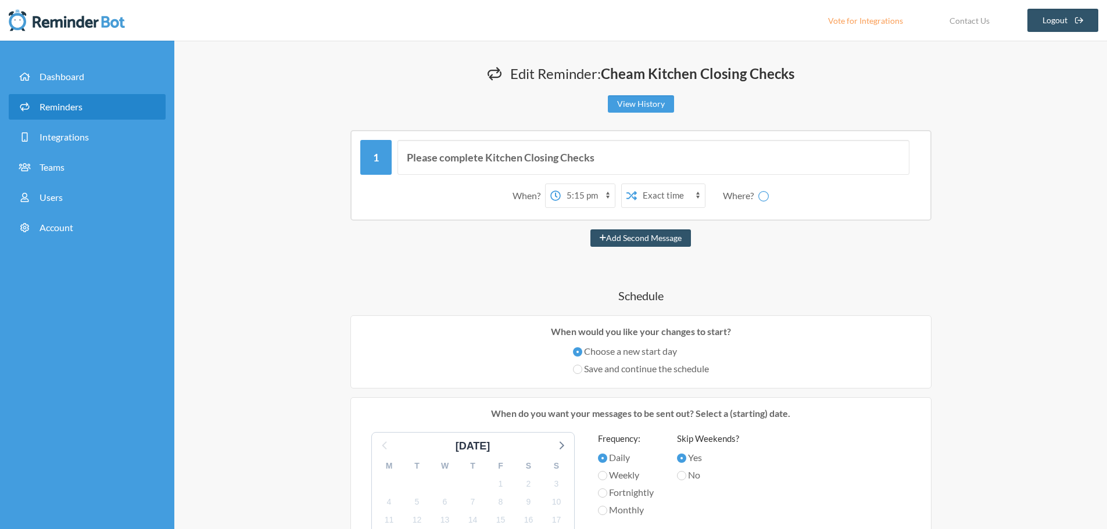
select select "spaces/AAAAEz7cj3w"
click at [622, 157] on input "Please complete Kitchen Closing Checks" at bounding box center [653, 157] width 512 height 35
drag, startPoint x: 730, startPoint y: 159, endPoint x: 595, endPoint y: 167, distance: 135.0
click at [595, 167] on input "Please complete Kitchen Closing Checks using the Safety Phone" at bounding box center [653, 157] width 512 height 35
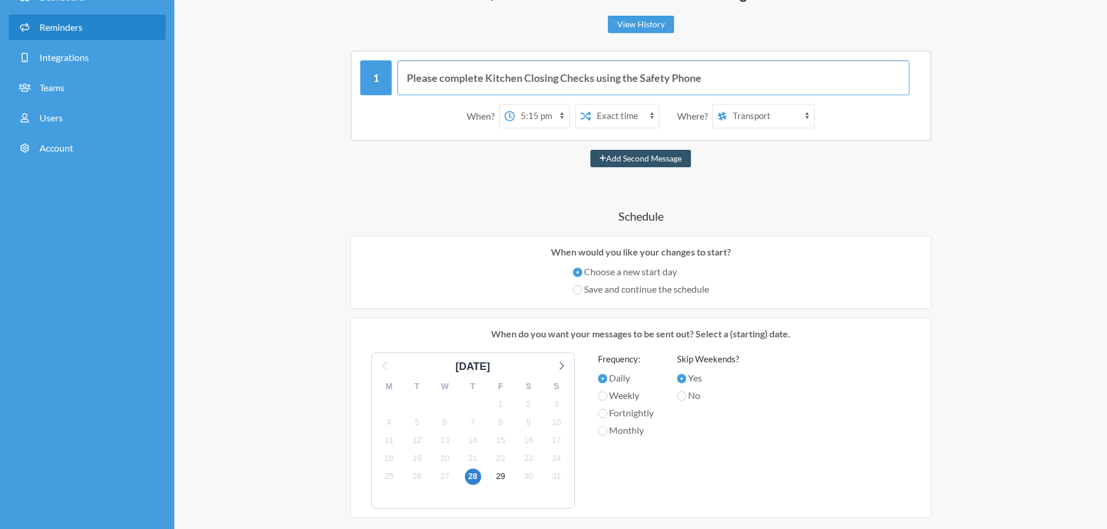
scroll to position [407, 0]
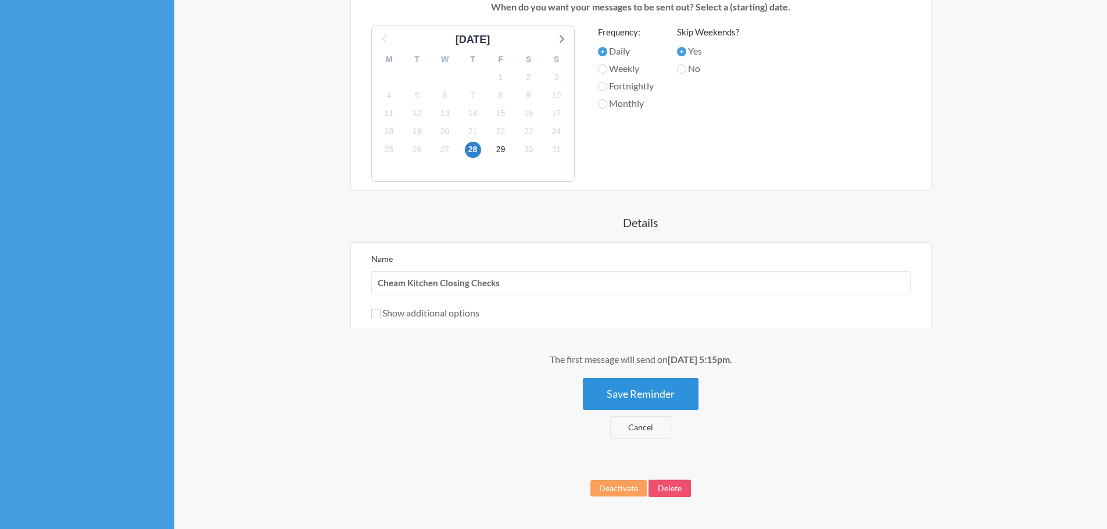
type input "Please complete Kitchen Closing Checks using the Safety Phone"
click at [641, 392] on button "Save Reminder" at bounding box center [641, 394] width 116 height 32
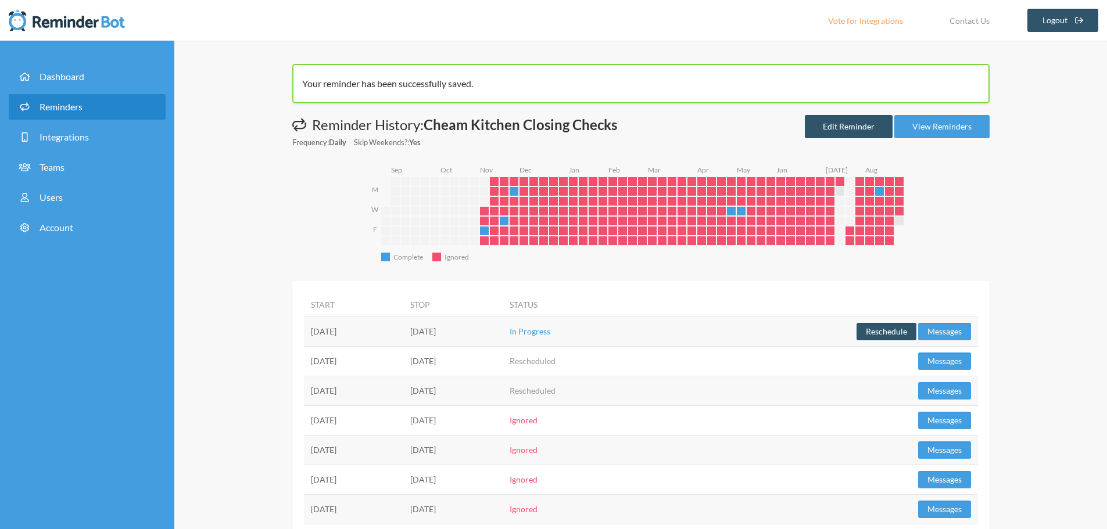
click at [54, 105] on span "Reminders" at bounding box center [61, 106] width 43 height 11
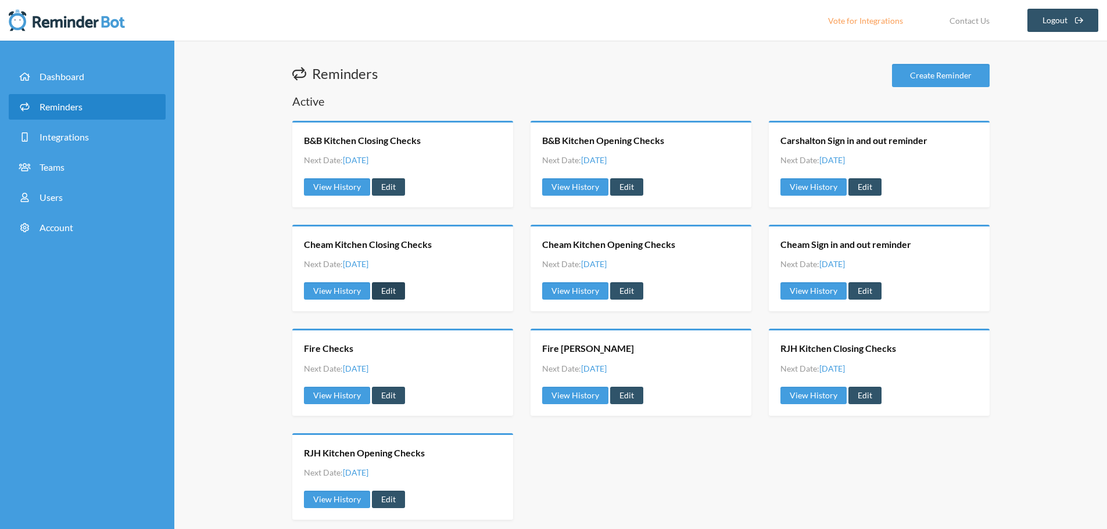
click at [385, 290] on link "Edit" at bounding box center [388, 290] width 33 height 17
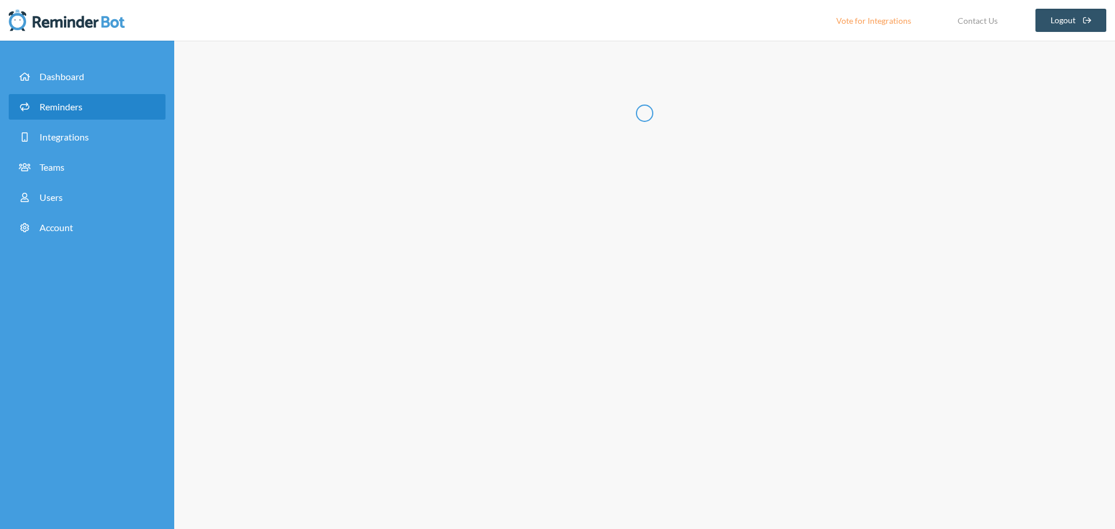
type input "Cheam Kitchen Closing Checks"
select select "17:15:00"
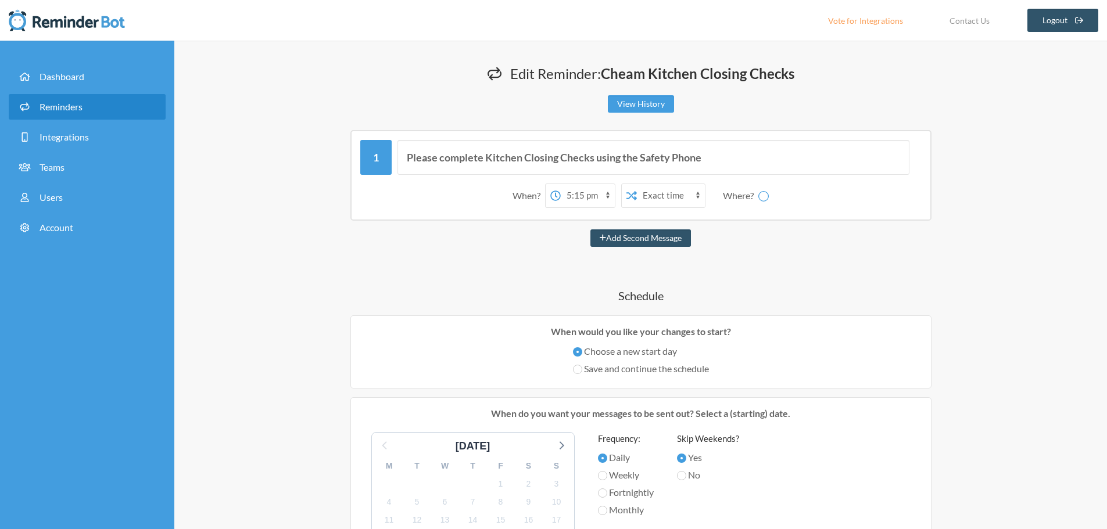
select select "spaces/AAAAEz7cj3w"
click at [55, 102] on span "Reminders" at bounding box center [61, 106] width 43 height 11
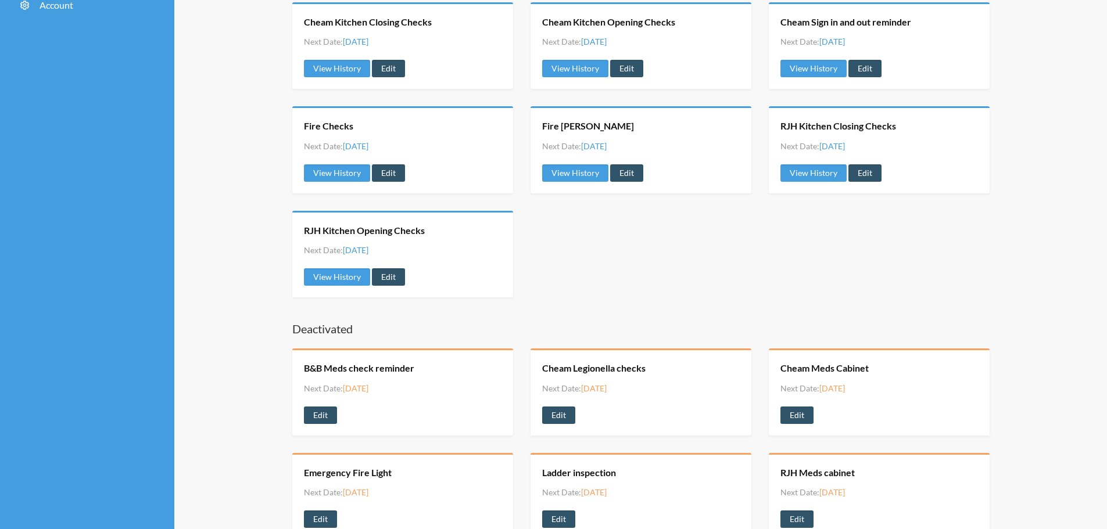
scroll to position [232, 0]
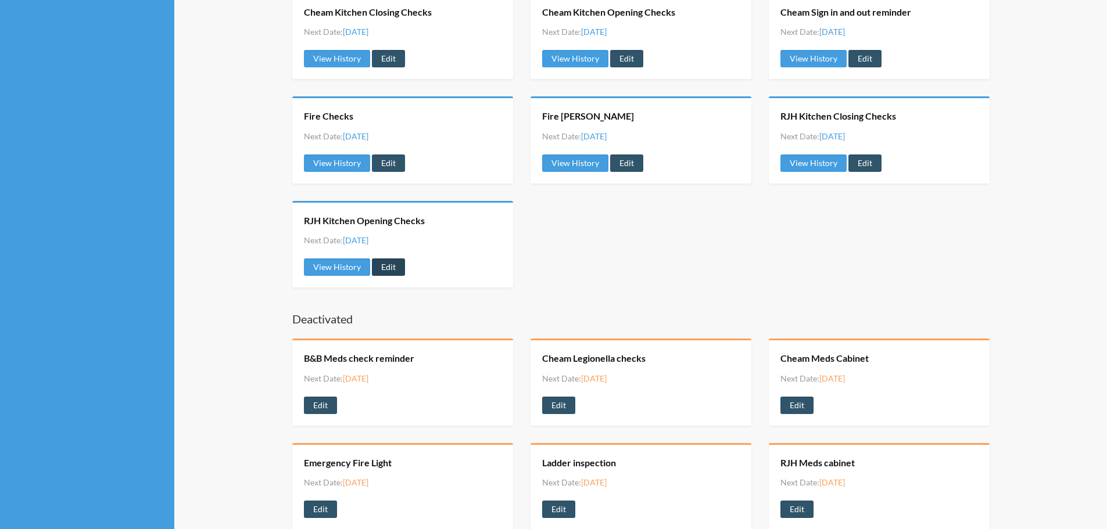
click at [384, 262] on link "Edit" at bounding box center [388, 267] width 33 height 17
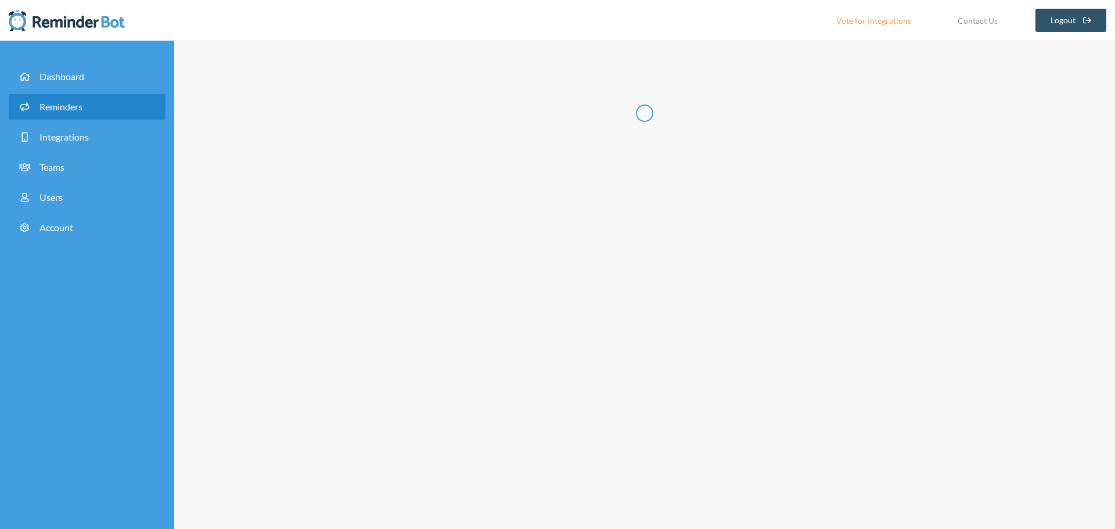
type input "RJH Kitchen Opening Checks"
select select "10:00:00"
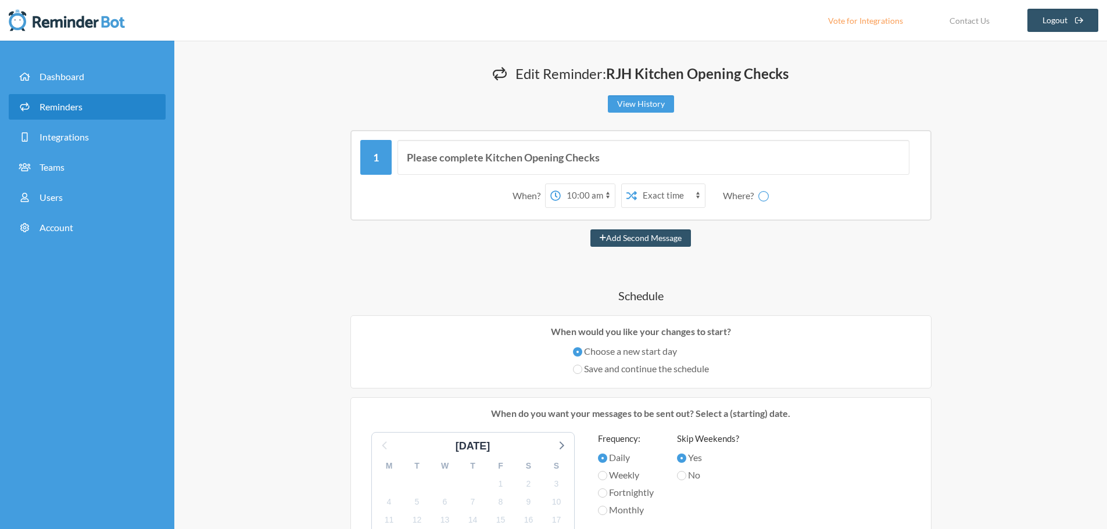
select select "spaces/AAAAEz7cj3w"
click at [637, 163] on input "Please complete Kitchen Opening Checks" at bounding box center [653, 157] width 512 height 35
paste input "using the Safety Phone"
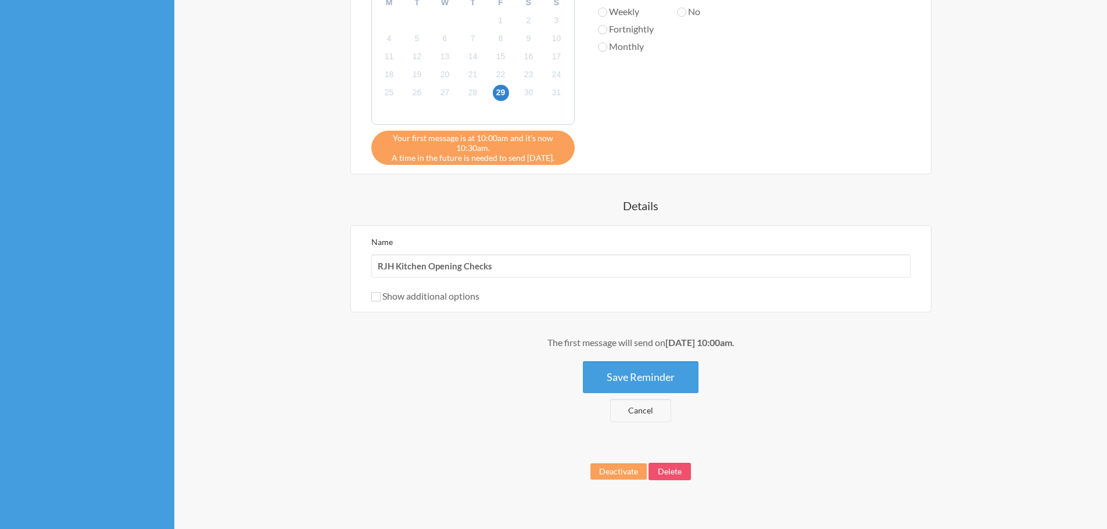
scroll to position [465, 0]
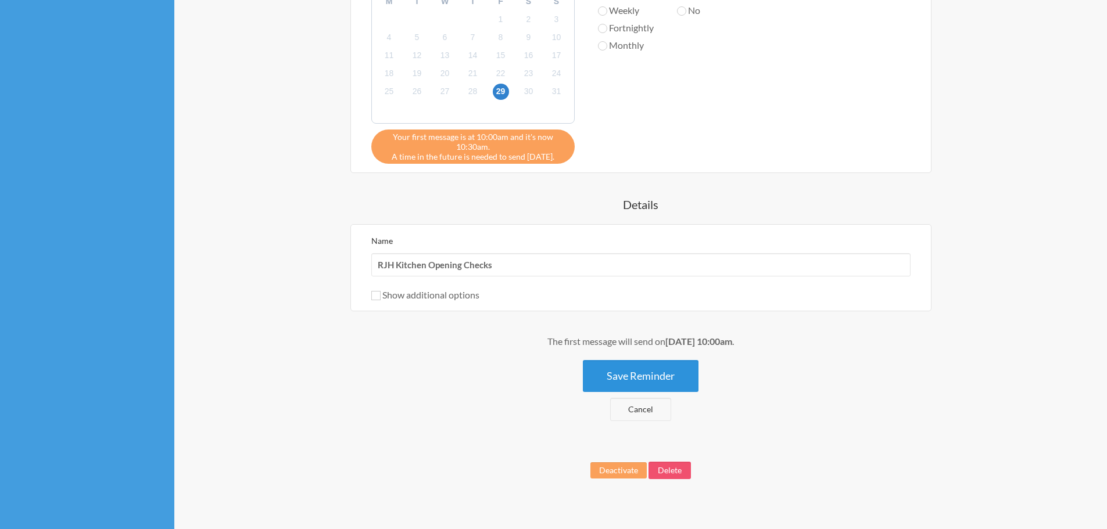
type input "Please complete Kitchen Opening Checks using the Safety Phone"
click at [647, 375] on button "Save Reminder" at bounding box center [641, 376] width 116 height 32
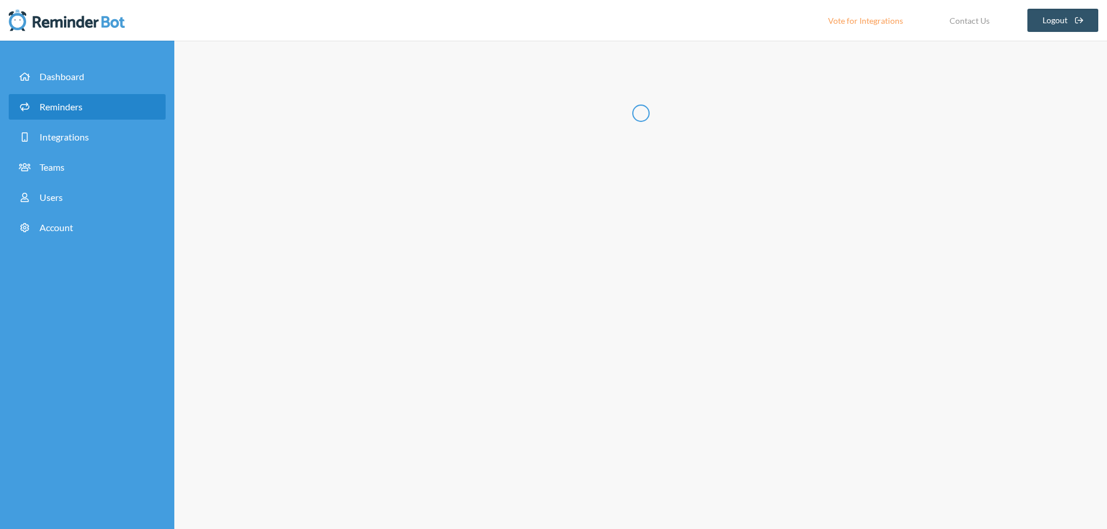
scroll to position [0, 0]
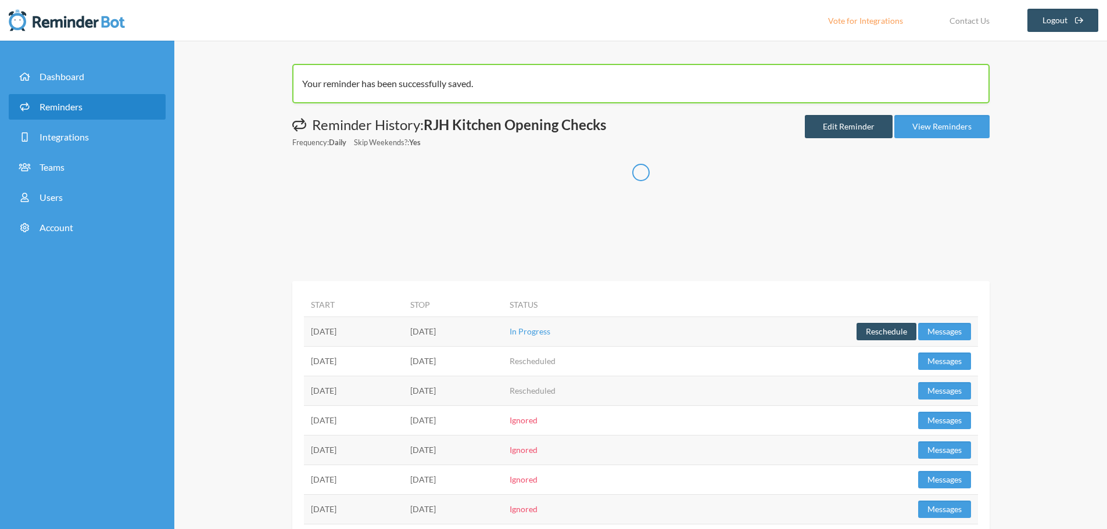
click at [52, 105] on span "Reminders" at bounding box center [61, 106] width 43 height 11
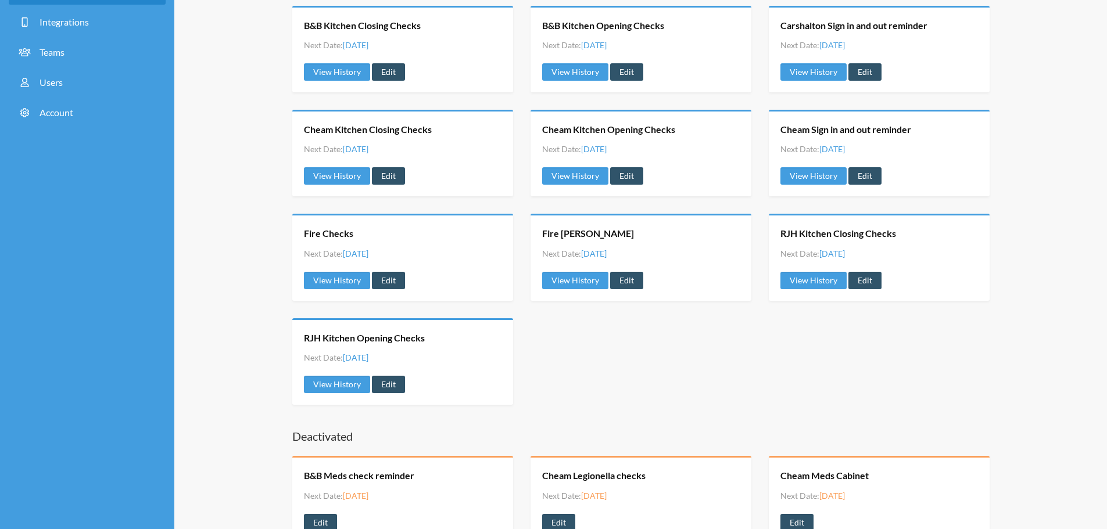
scroll to position [116, 0]
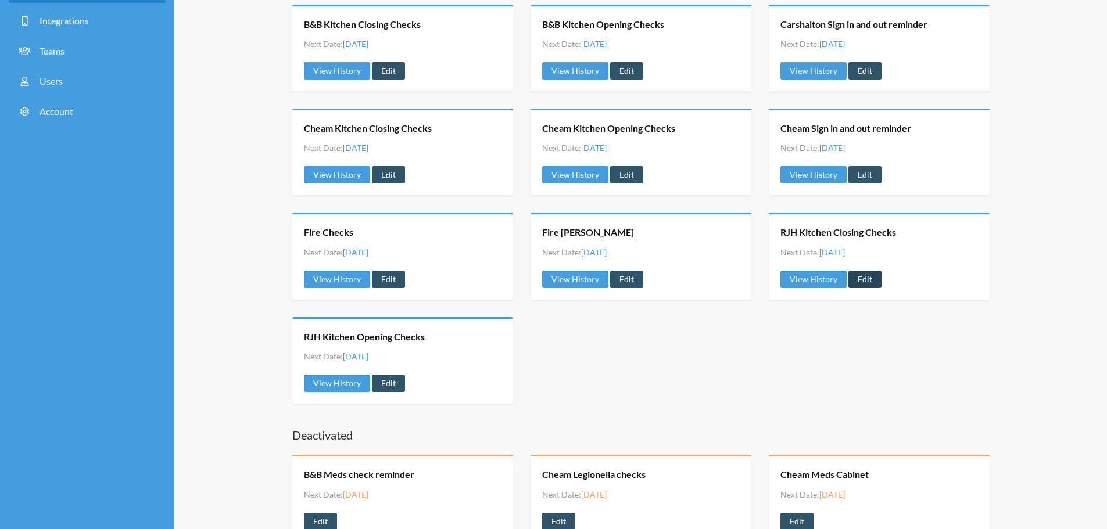
click at [866, 275] on link "Edit" at bounding box center [864, 279] width 33 height 17
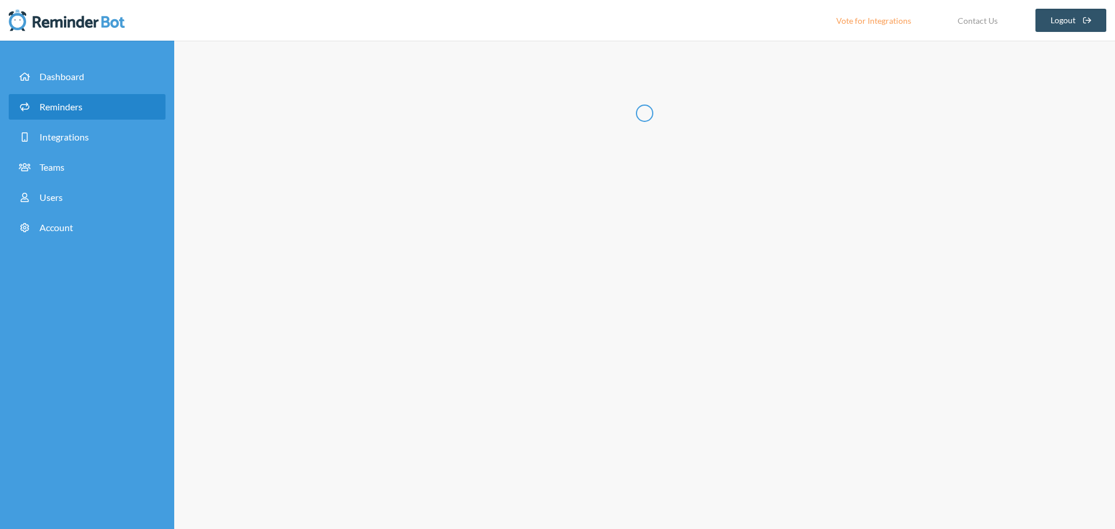
type input "RJH Kitchen Closing Checks"
select select "17:15:00"
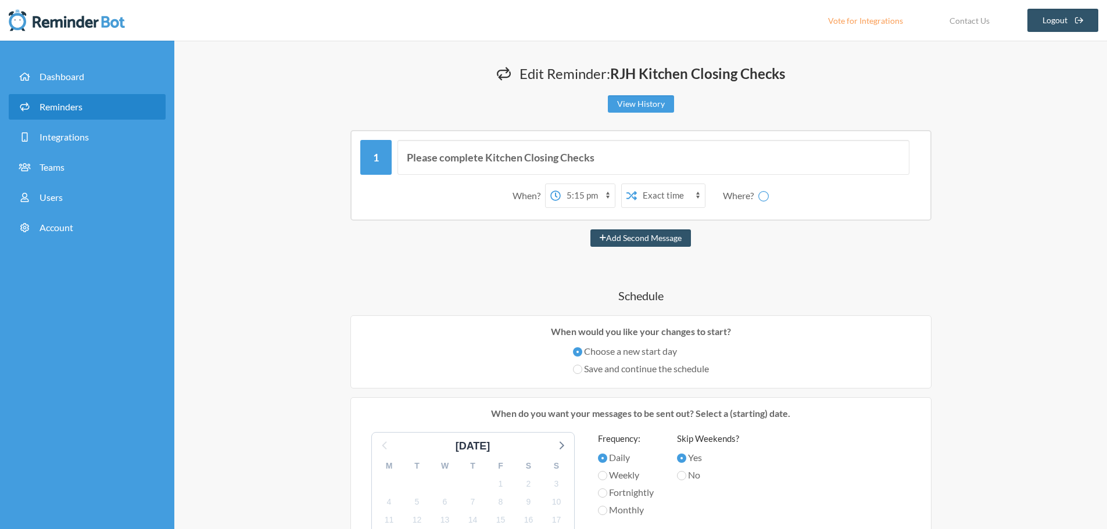
select select "spaces/AAAAEz7cj3w"
click at [651, 162] on input "Please complete Kitchen Closing Checks" at bounding box center [653, 157] width 512 height 35
paste input "using the Safety Phone"
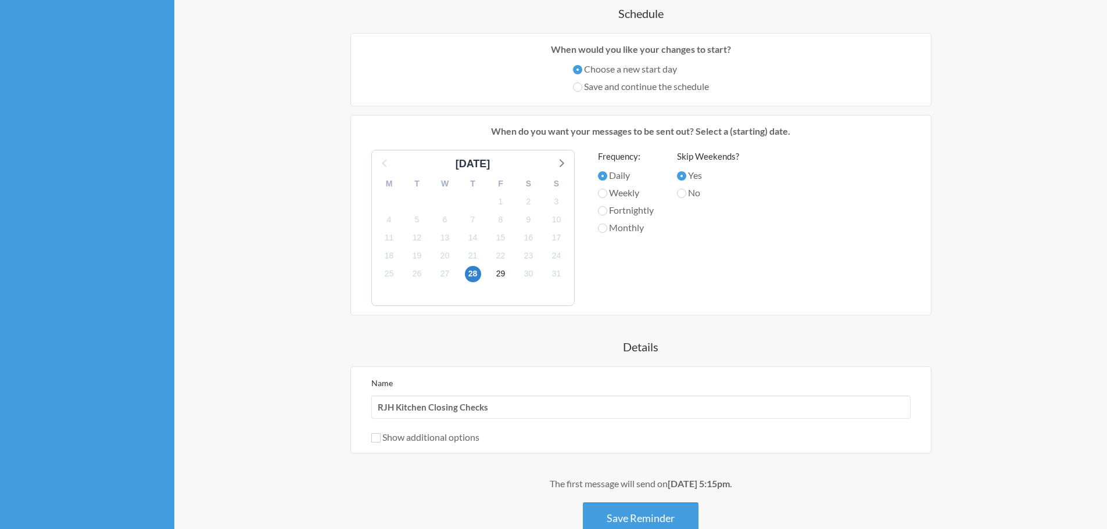
scroll to position [349, 0]
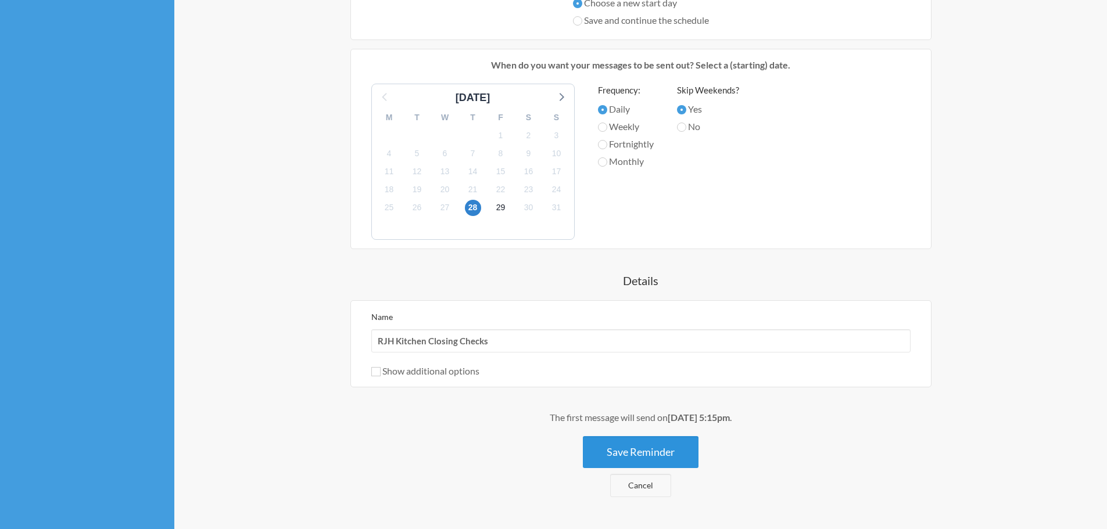
type input "Please complete Kitchen Closing Checks using the Safety Phone"
click at [644, 453] on button "Save Reminder" at bounding box center [641, 452] width 116 height 32
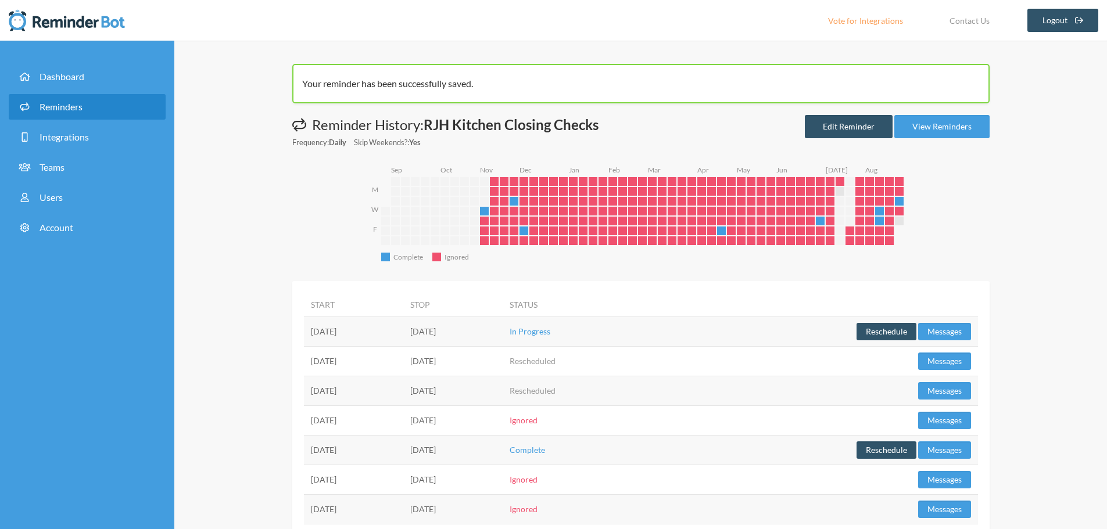
click at [46, 102] on span "Reminders" at bounding box center [61, 106] width 43 height 11
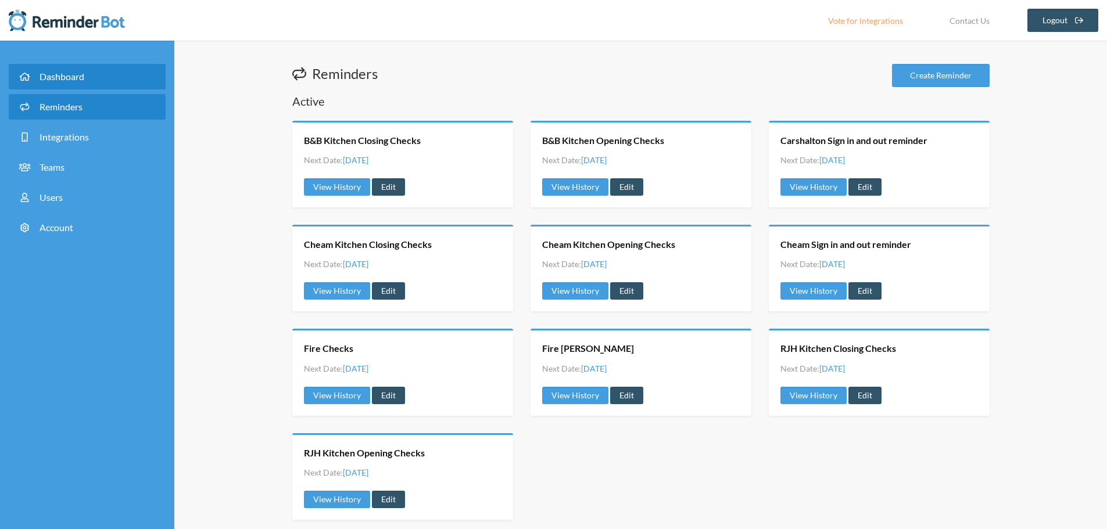
click at [40, 73] on span "Dashboard" at bounding box center [62, 76] width 45 height 11
